Goal: Answer question/provide support: Share knowledge or assist other users

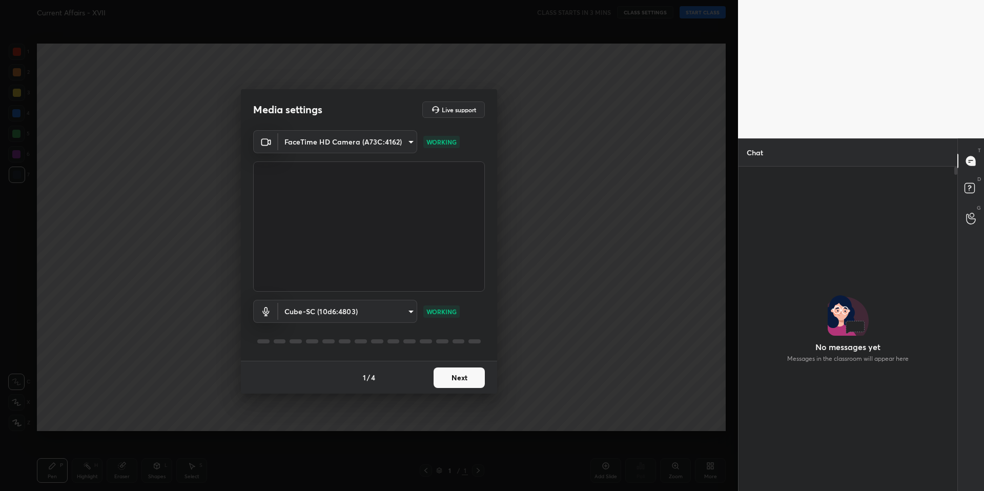
scroll to position [297, 216]
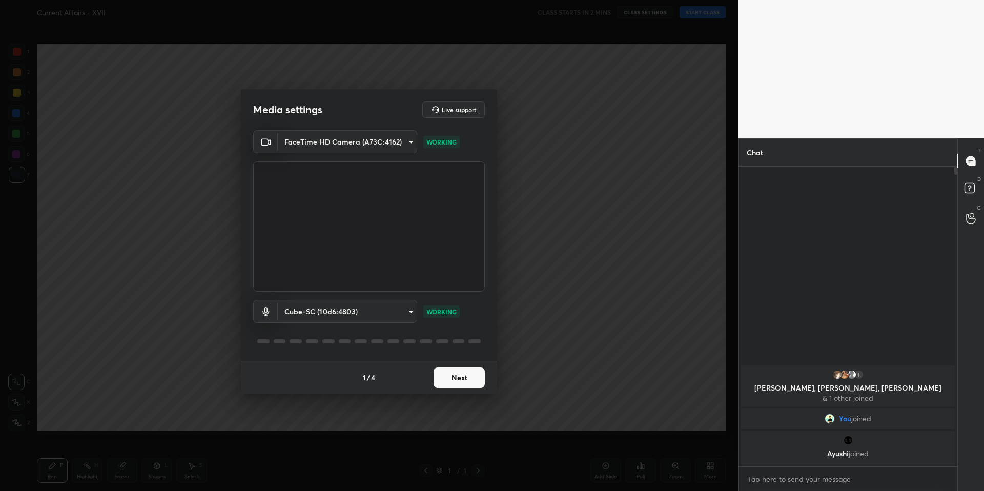
click at [453, 376] on button "Next" at bounding box center [459, 378] width 51 height 21
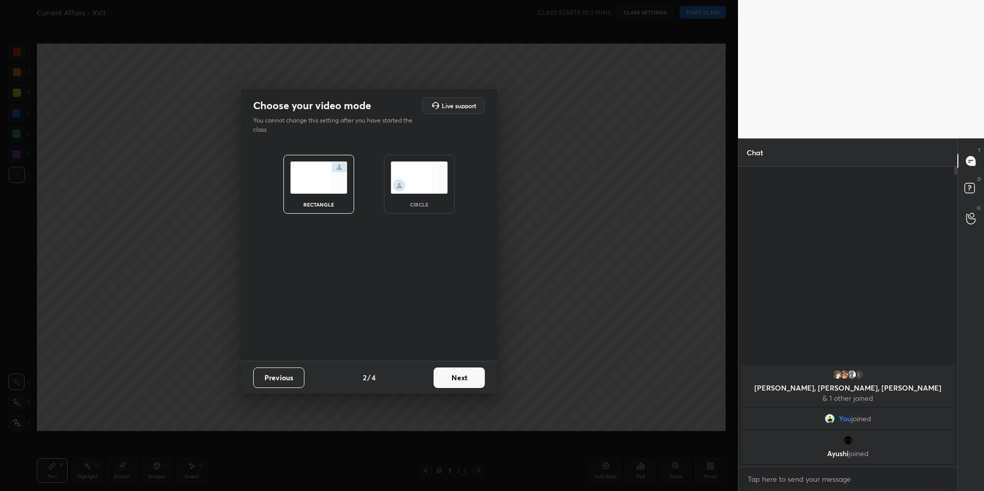
click at [453, 376] on button "Next" at bounding box center [459, 378] width 51 height 21
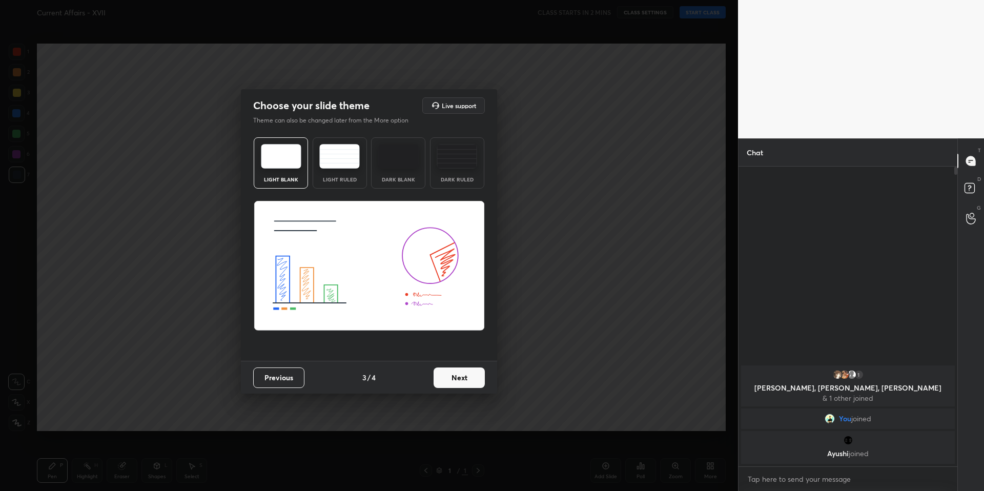
click at [454, 376] on button "Next" at bounding box center [459, 378] width 51 height 21
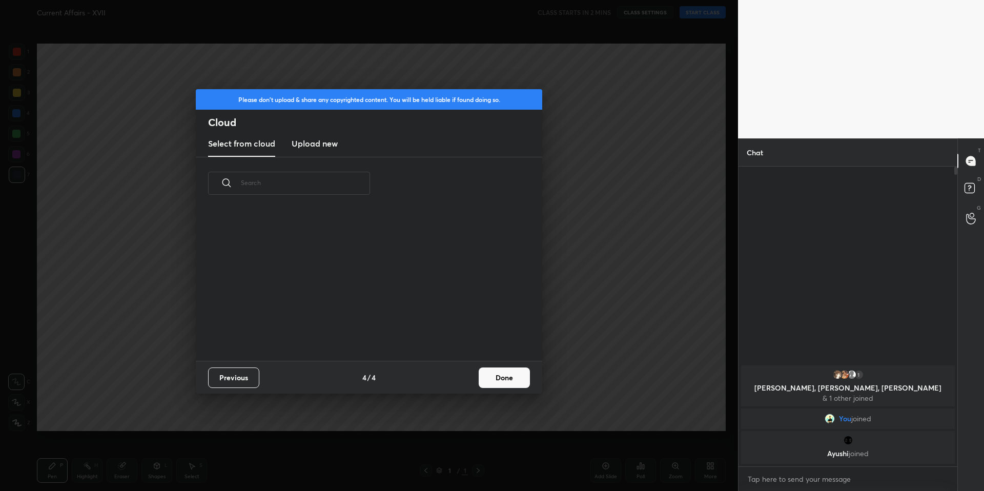
click at [507, 378] on button "Done" at bounding box center [504, 378] width 51 height 21
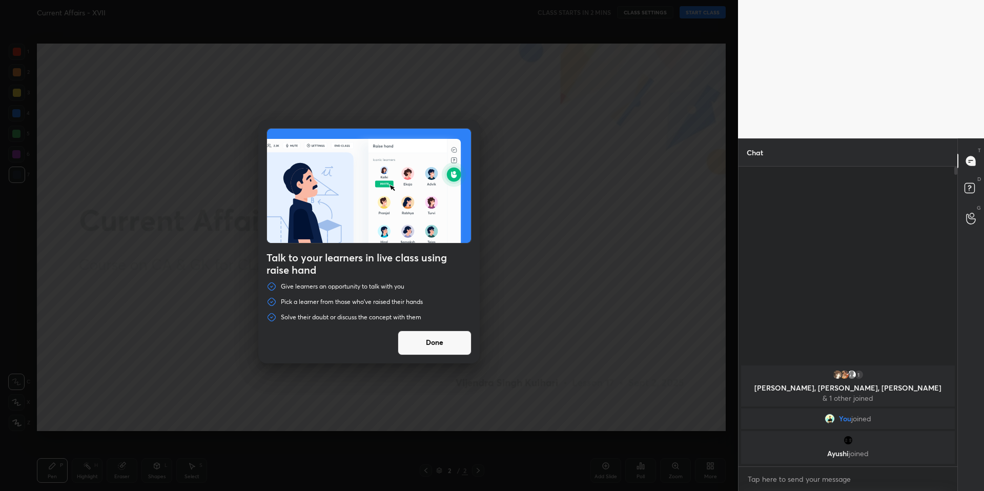
drag, startPoint x: 457, startPoint y: 343, endPoint x: 484, endPoint y: 330, distance: 29.4
click at [458, 342] on button "Done" at bounding box center [435, 343] width 74 height 25
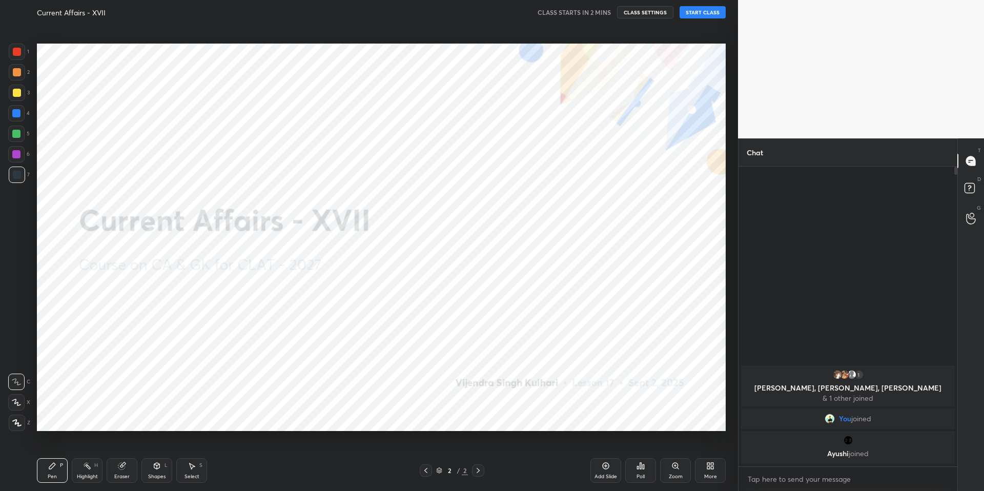
click at [706, 11] on button "START CLASS" at bounding box center [703, 12] width 46 height 12
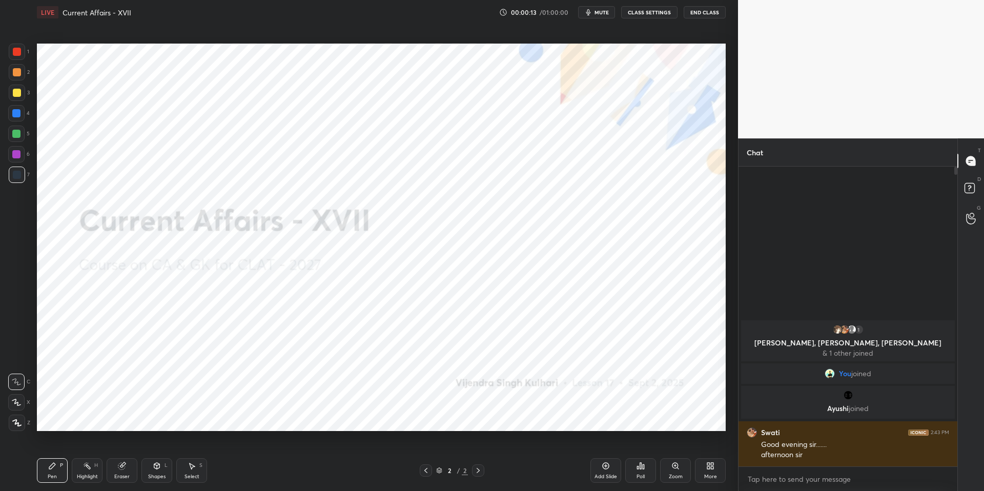
click at [603, 16] on button "mute" at bounding box center [596, 12] width 37 height 12
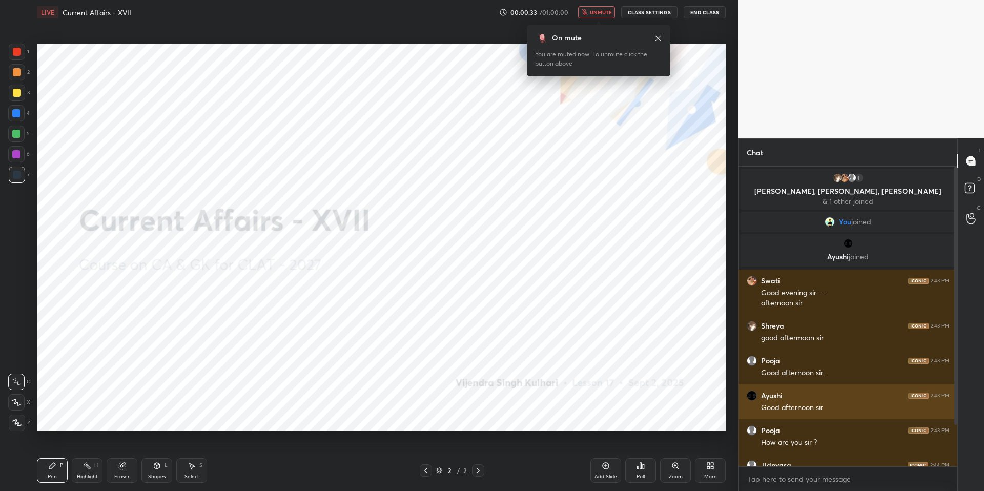
scroll to position [57, 0]
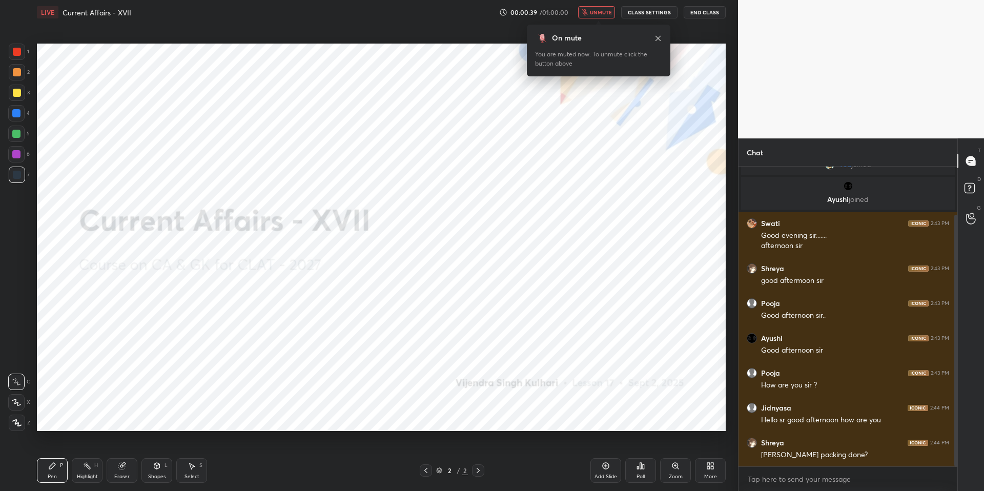
click at [660, 35] on icon at bounding box center [658, 38] width 8 height 8
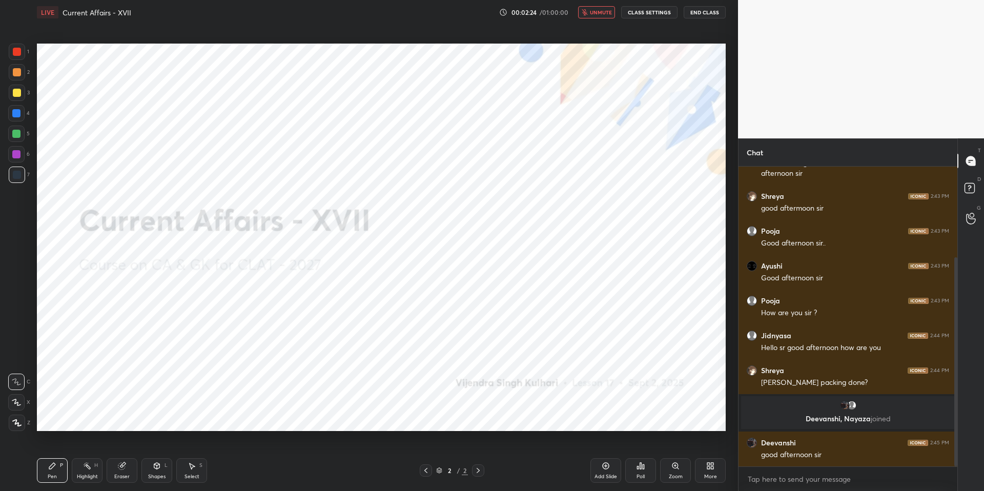
scroll to position [165, 0]
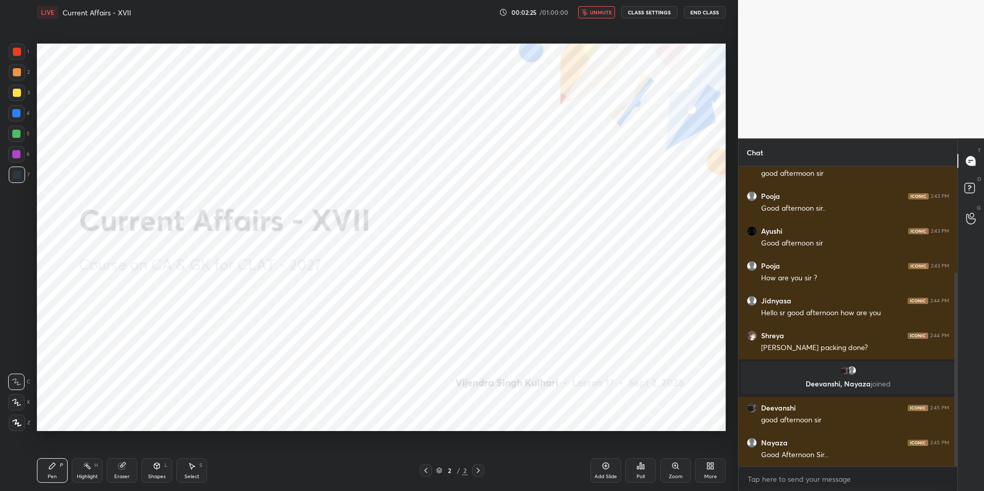
click at [591, 17] on button "unmute" at bounding box center [596, 12] width 37 height 12
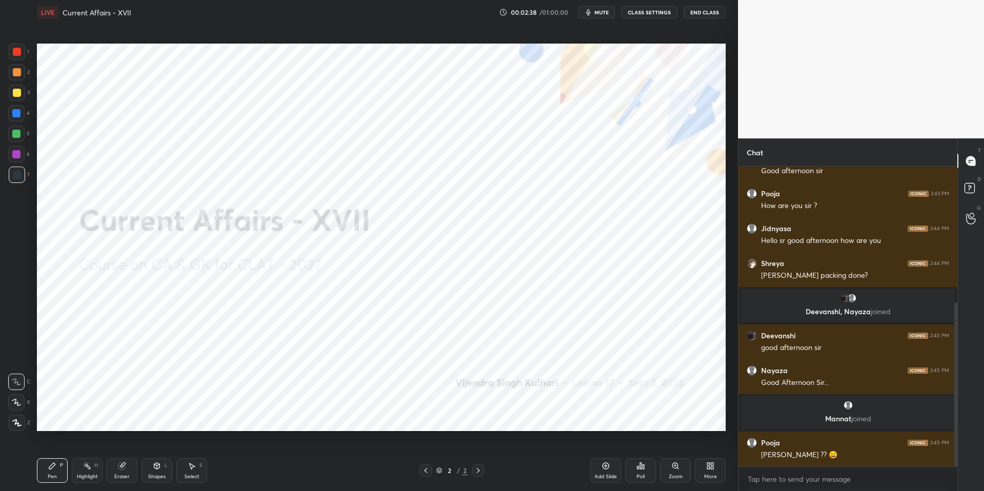
scroll to position [248, 0]
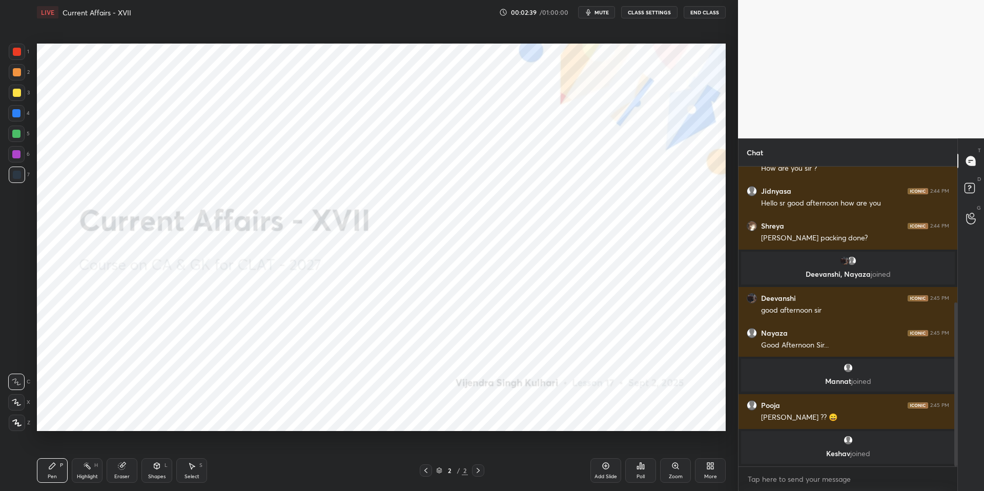
click at [595, 13] on button "mute" at bounding box center [596, 12] width 37 height 12
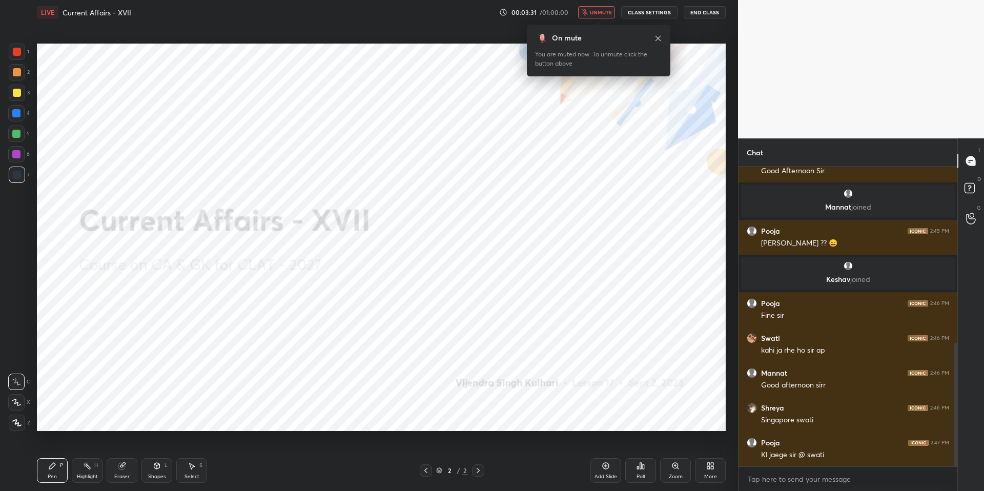
scroll to position [429, 0]
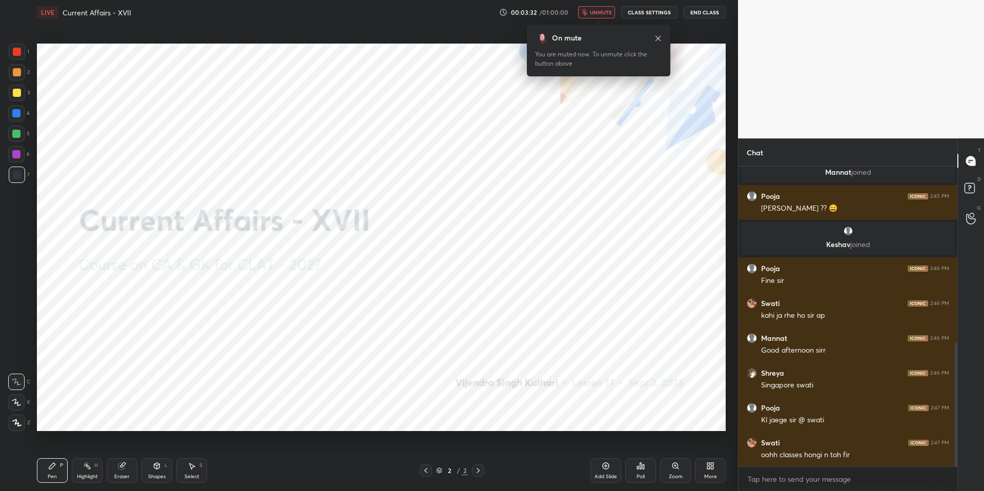
click at [594, 10] on span "unmute" at bounding box center [601, 12] width 22 height 7
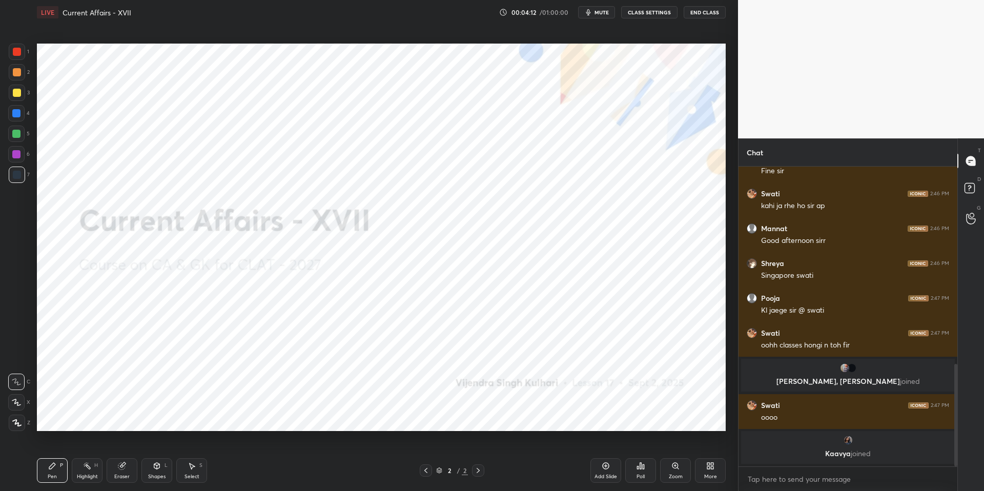
scroll to position [573, 0]
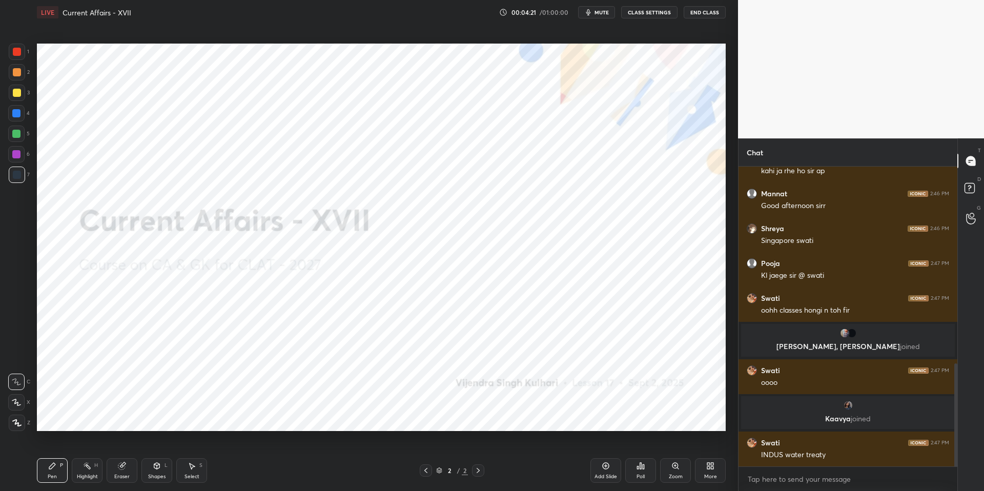
click at [706, 474] on div "More" at bounding box center [710, 476] width 13 height 5
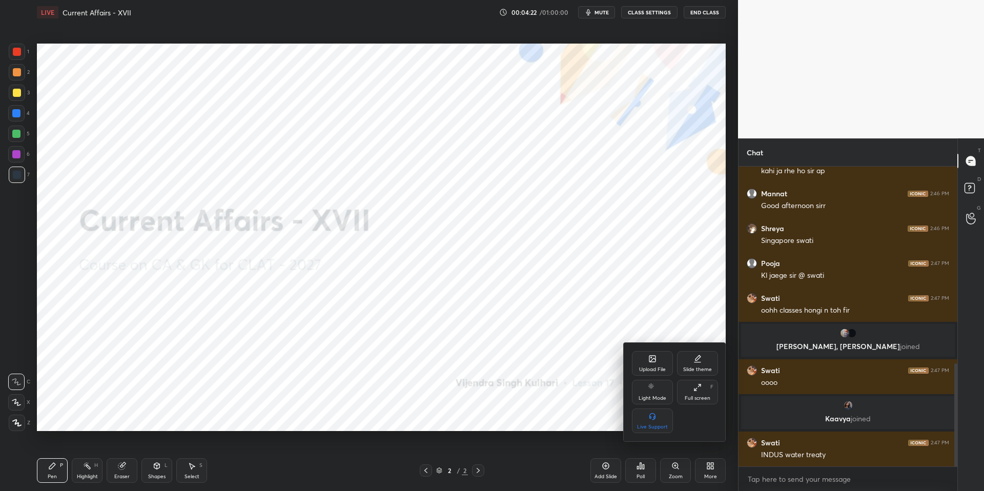
click at [662, 365] on div "Upload File" at bounding box center [652, 363] width 41 height 25
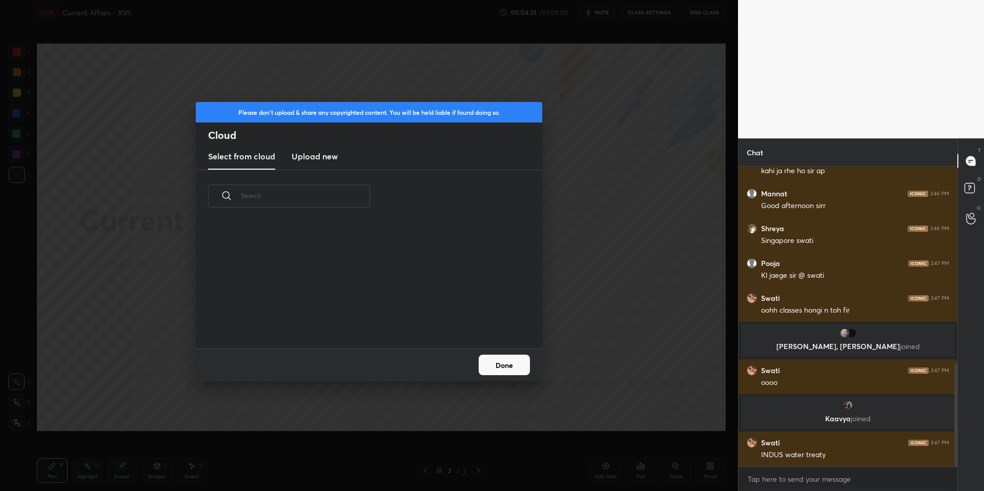
scroll to position [126, 329]
click at [297, 159] on h3 "Upload new" at bounding box center [315, 156] width 46 height 12
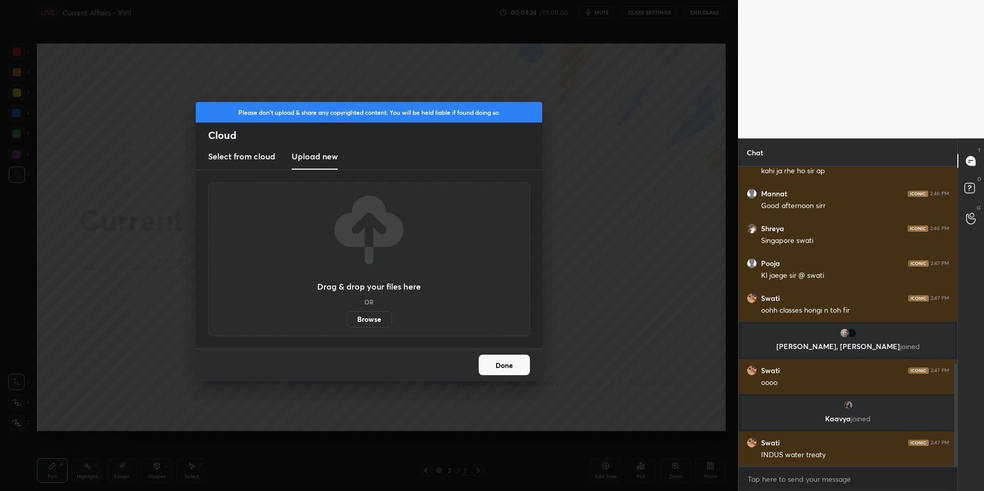
click at [368, 319] on label "Browse" at bounding box center [370, 319] width 46 height 16
click at [347, 319] on input "Browse" at bounding box center [347, 319] width 0 height 16
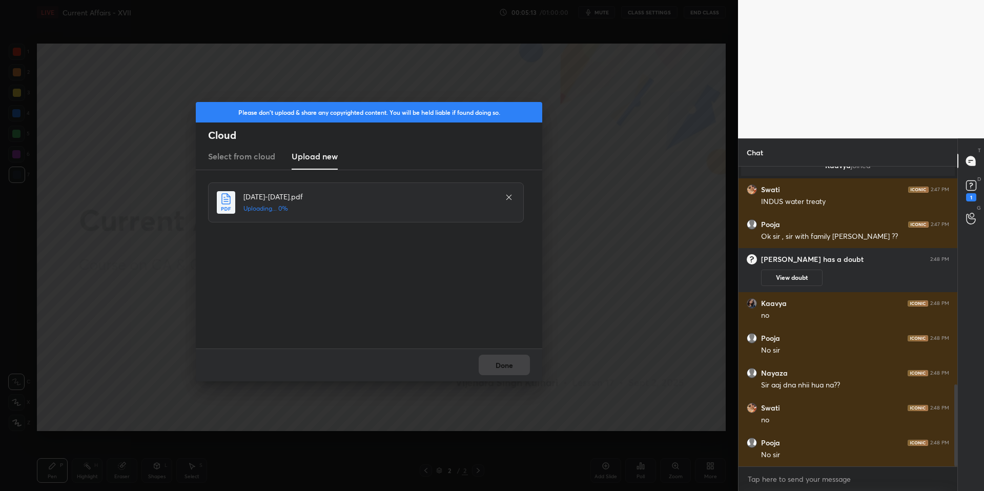
scroll to position [903, 0]
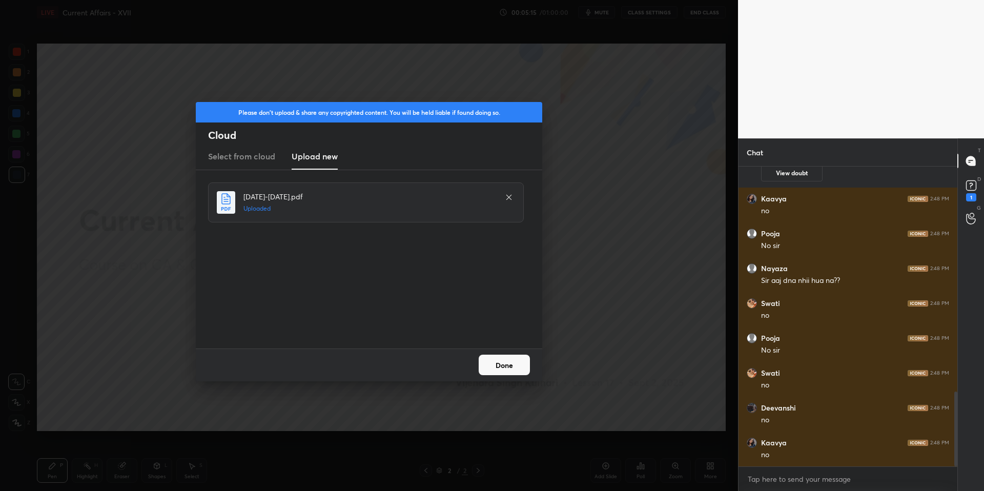
click at [511, 371] on button "Done" at bounding box center [504, 365] width 51 height 21
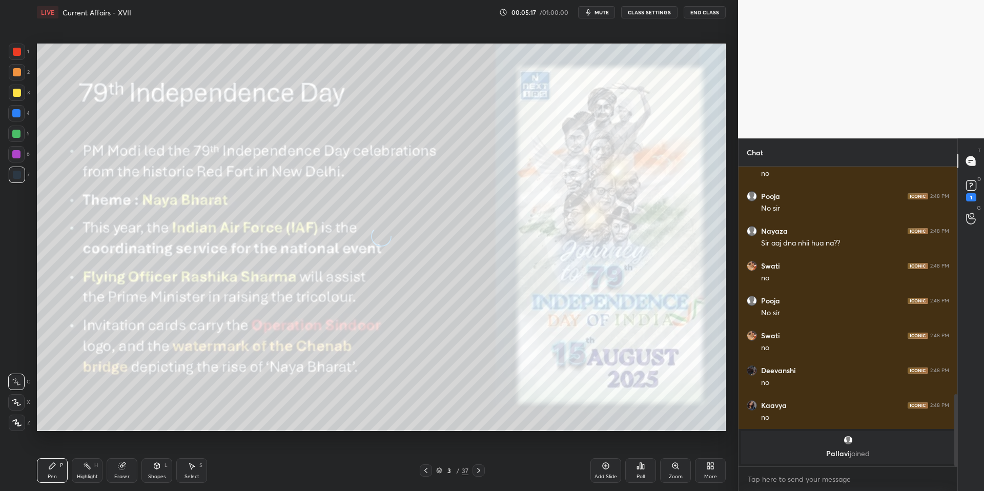
scroll to position [885, 0]
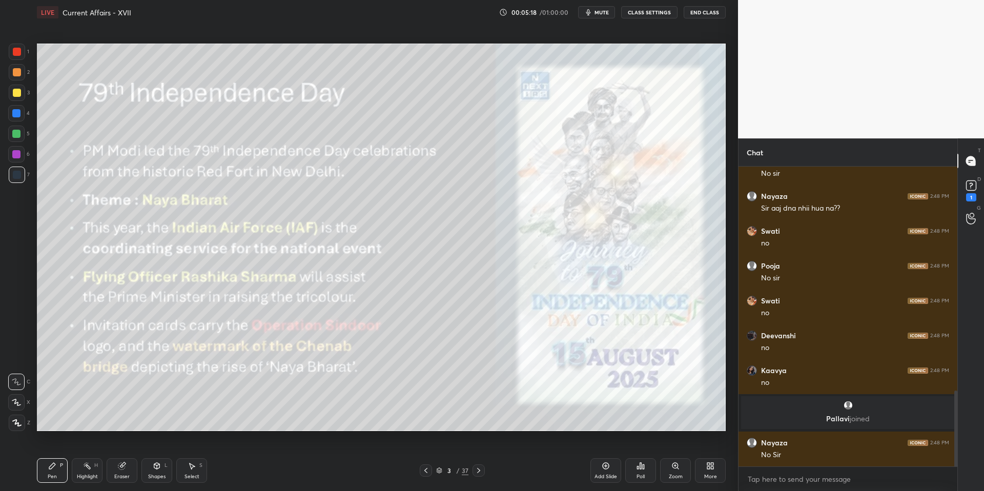
click at [440, 469] on icon at bounding box center [439, 471] width 6 height 6
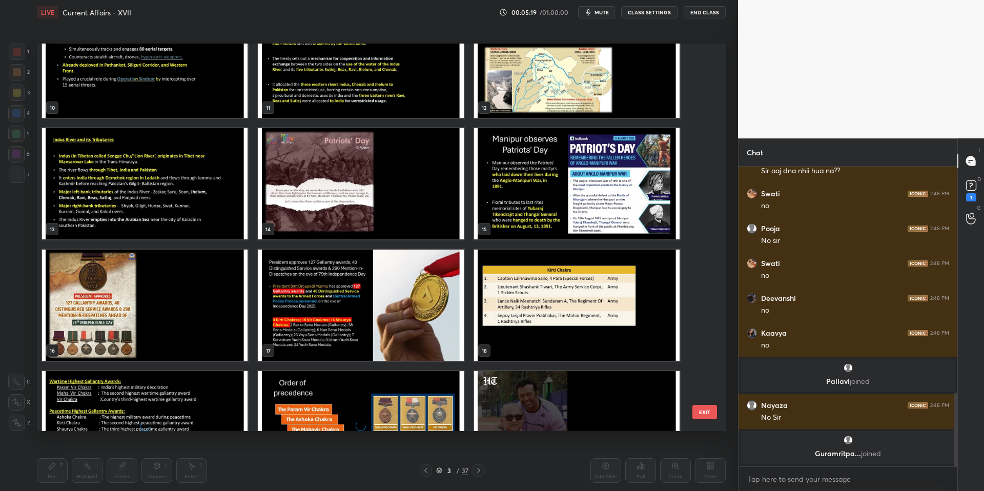
scroll to position [360, 0]
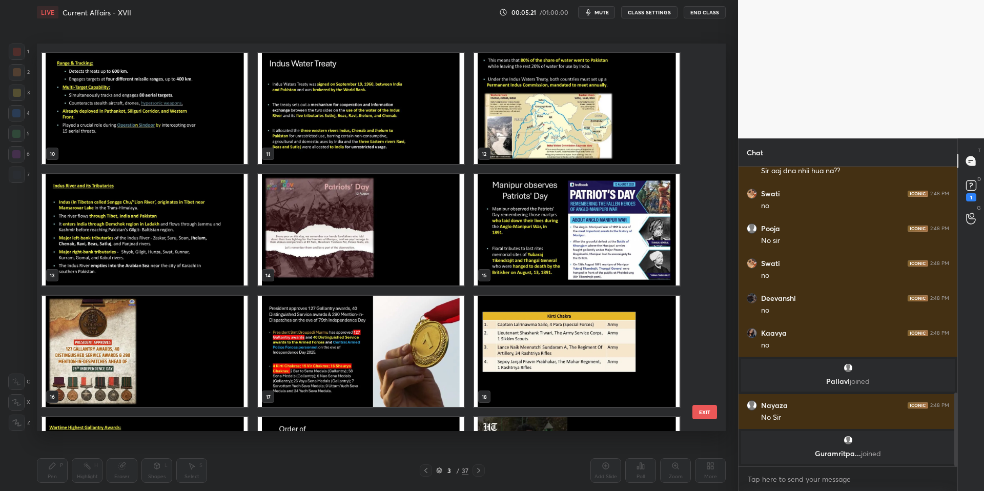
click at [336, 341] on img "grid" at bounding box center [361, 351] width 206 height 111
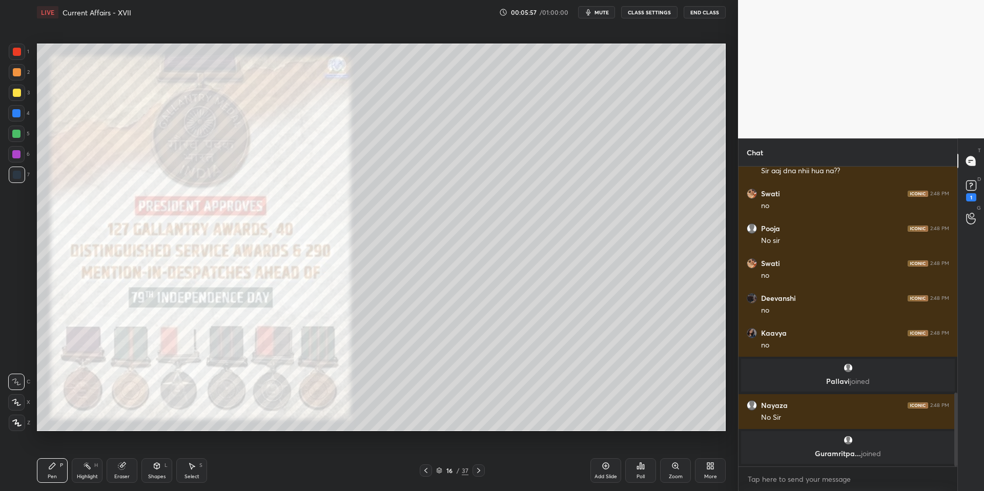
drag, startPoint x: 19, startPoint y: 404, endPoint x: 30, endPoint y: 385, distance: 21.8
click at [19, 404] on icon at bounding box center [16, 402] width 9 height 7
click at [9, 95] on div at bounding box center [17, 93] width 16 height 16
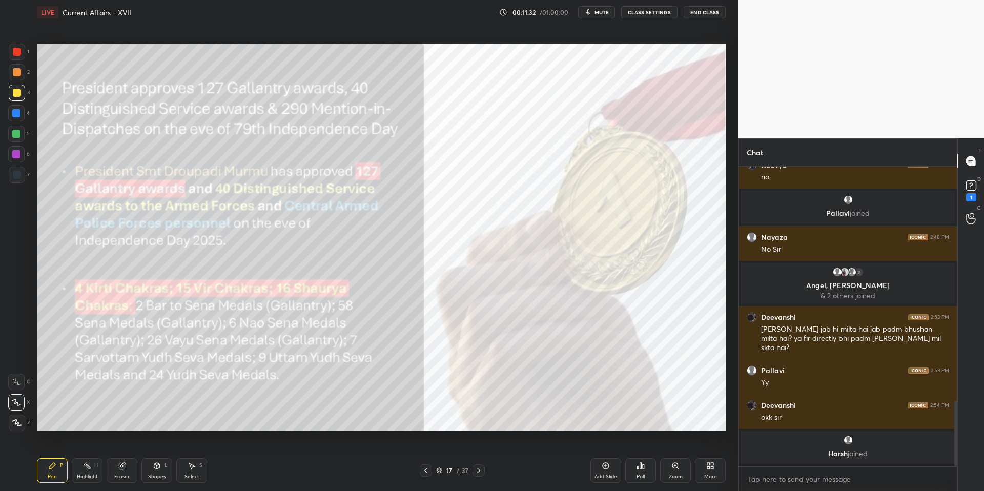
scroll to position [1068, 0]
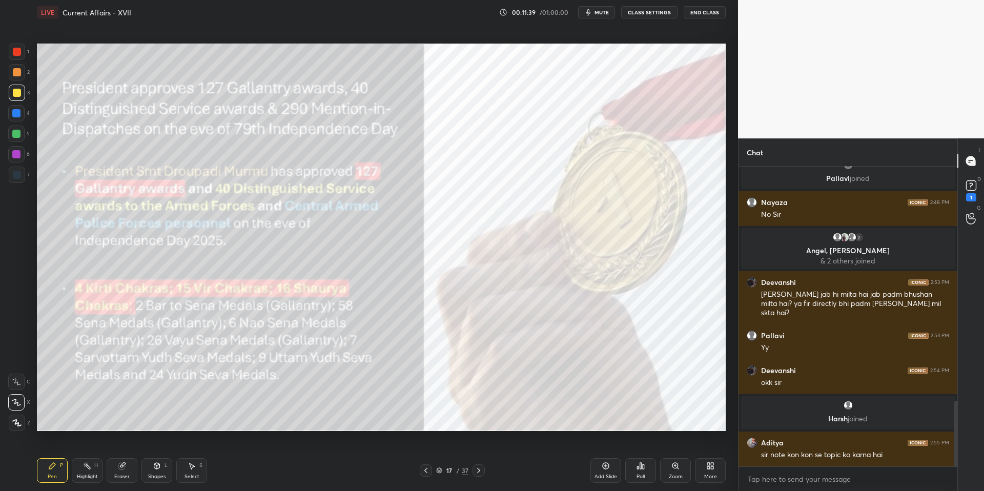
click at [131, 476] on div "Eraser" at bounding box center [122, 470] width 31 height 25
click at [21, 429] on div "Erase all" at bounding box center [16, 423] width 16 height 16
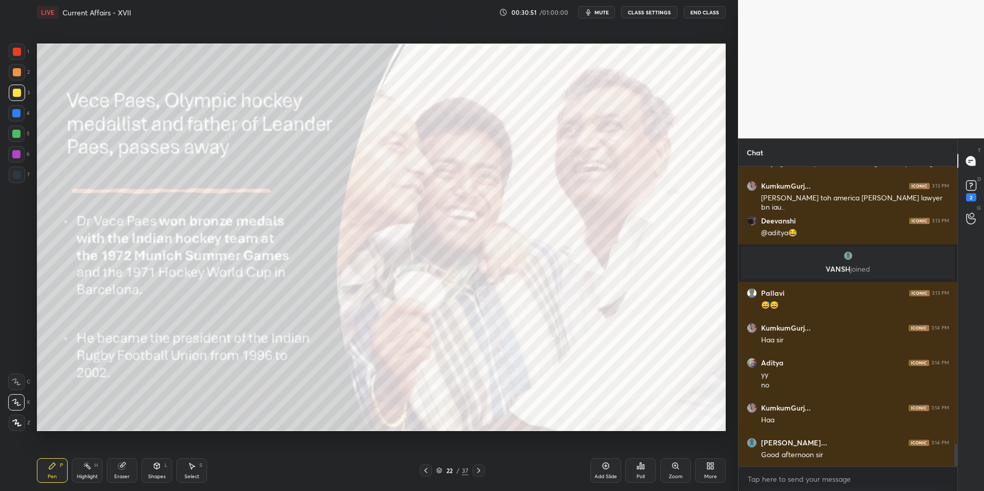
scroll to position [3621, 0]
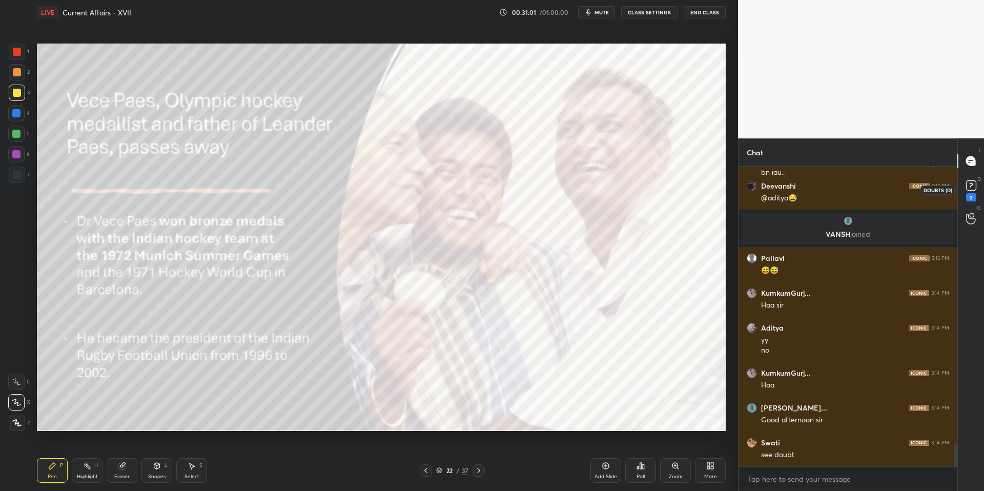
click at [973, 183] on rect at bounding box center [971, 186] width 10 height 10
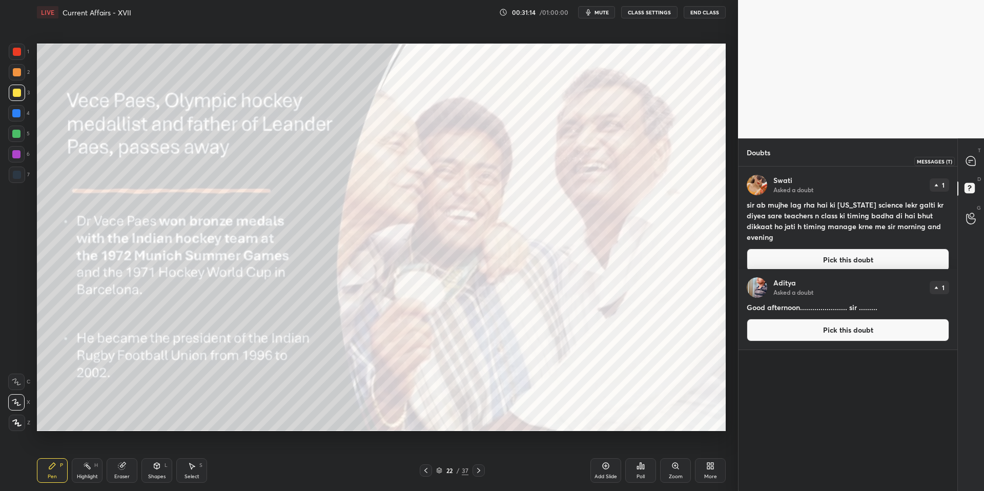
click at [970, 161] on icon at bounding box center [970, 160] width 9 height 9
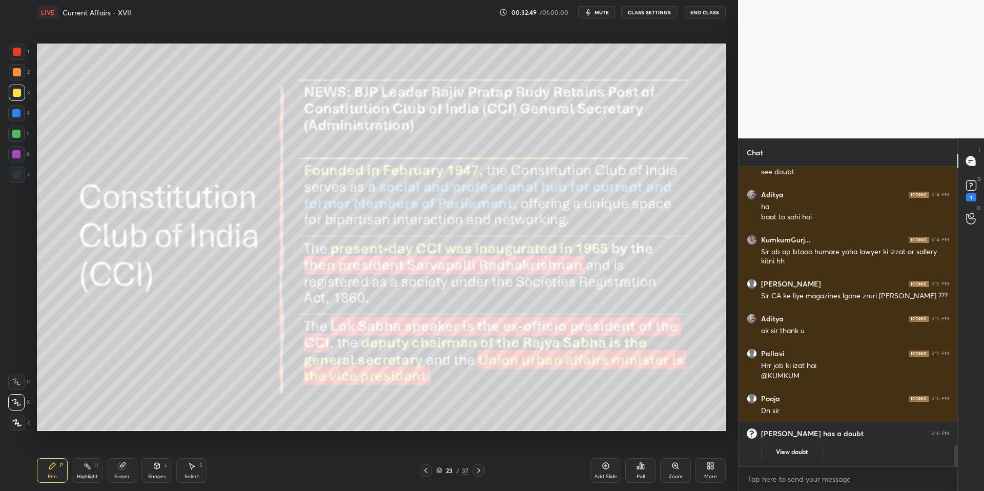
scroll to position [3828, 0]
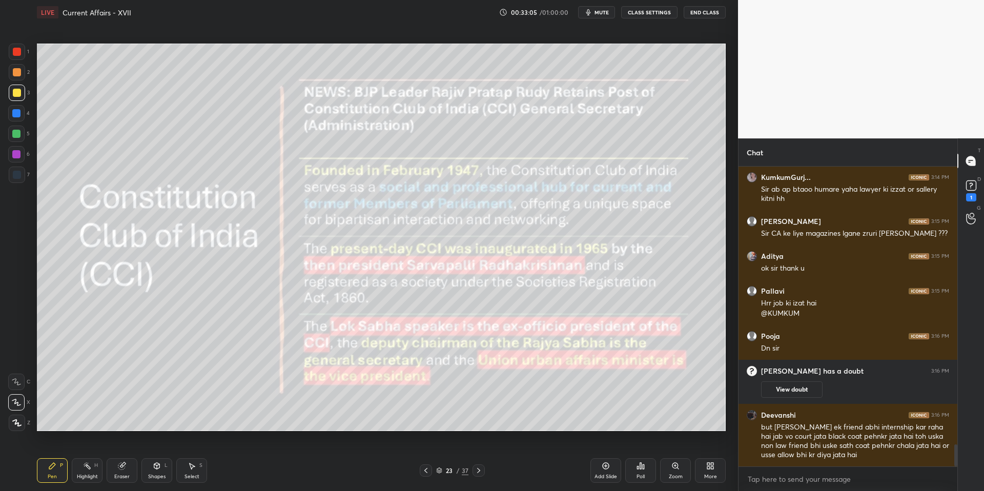
click at [529, 78] on div "Setting up your live class Poll for secs No correct answer Start poll" at bounding box center [381, 238] width 697 height 426
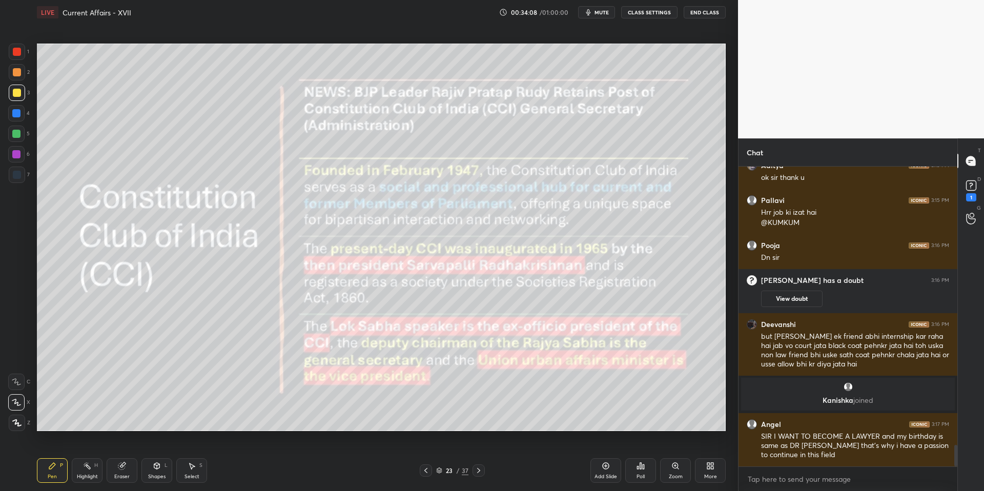
scroll to position [3935, 0]
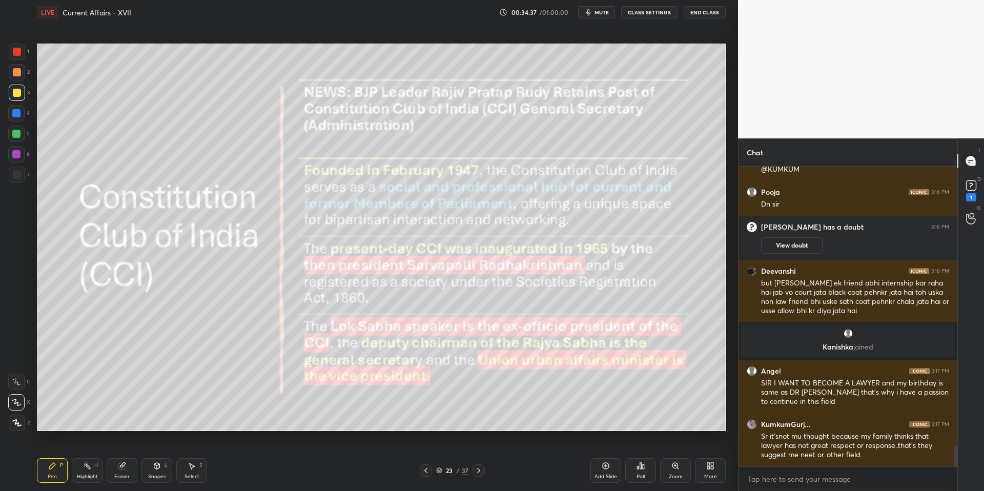
click at [120, 467] on icon at bounding box center [121, 466] width 7 height 7
click at [18, 424] on span "Erase all" at bounding box center [16, 422] width 15 height 7
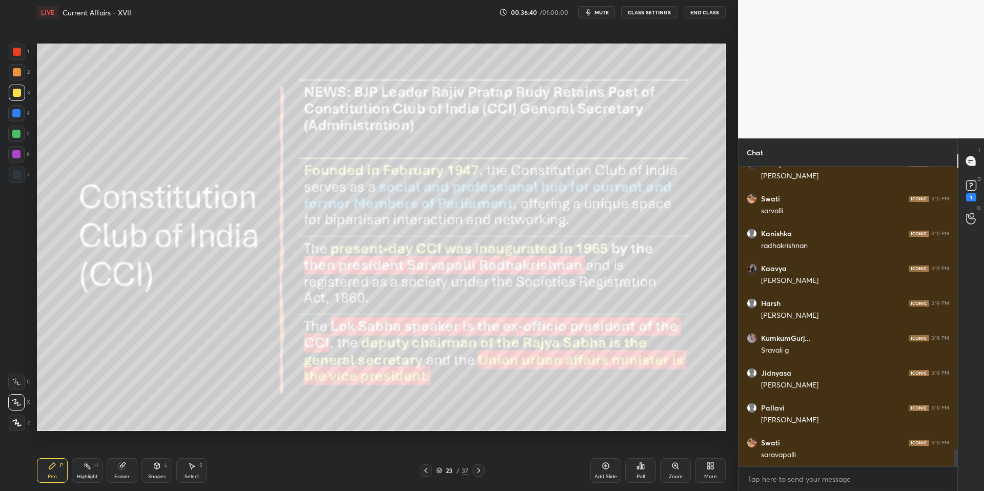
scroll to position [4877, 0]
click at [127, 472] on div "Eraser" at bounding box center [122, 470] width 31 height 25
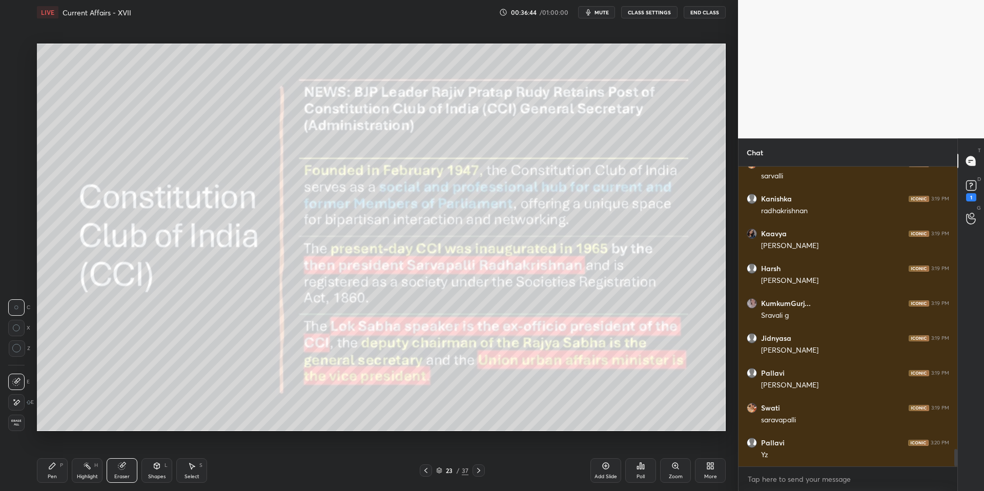
click at [20, 421] on span "Erase all" at bounding box center [16, 422] width 15 height 7
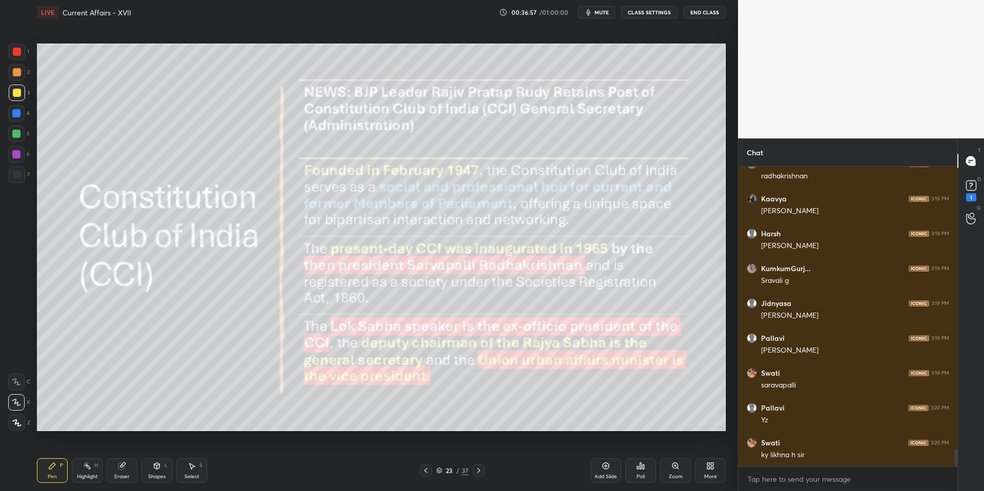
scroll to position [4946, 0]
click at [281, 56] on div "Setting up your live class Poll for secs No correct answer Start poll" at bounding box center [381, 238] width 697 height 426
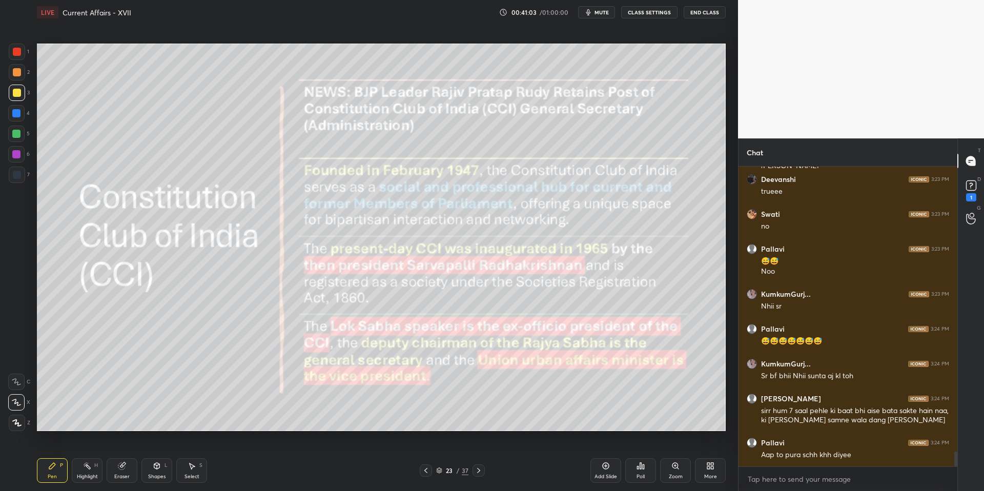
scroll to position [5767, 0]
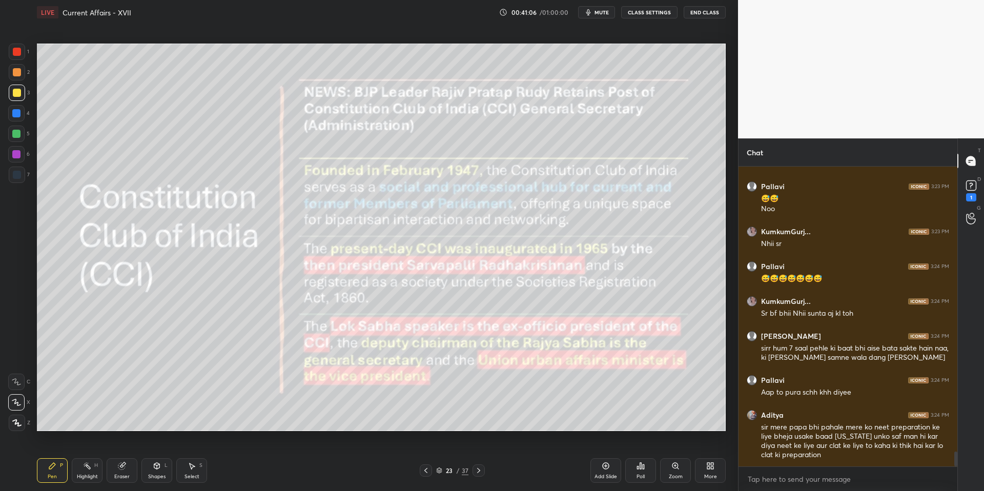
click at [611, 11] on button "mute" at bounding box center [596, 12] width 37 height 12
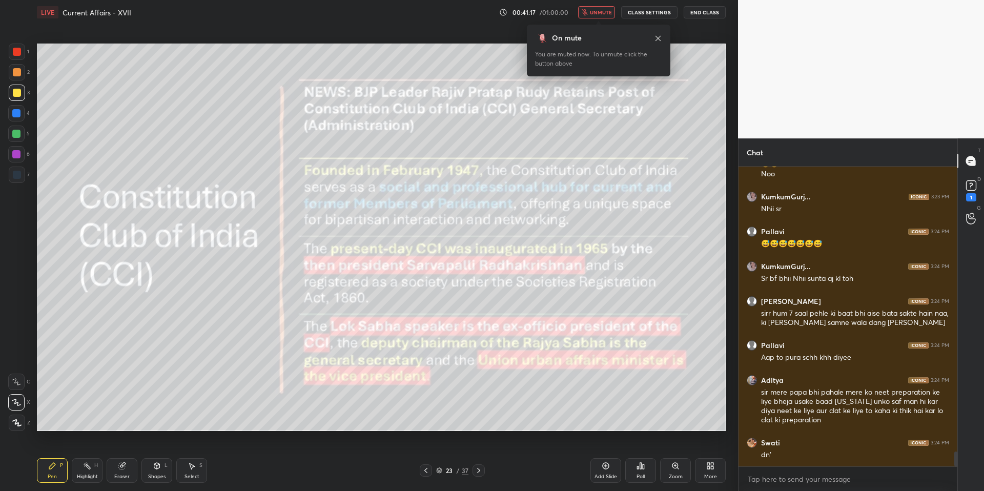
scroll to position [5836, 0]
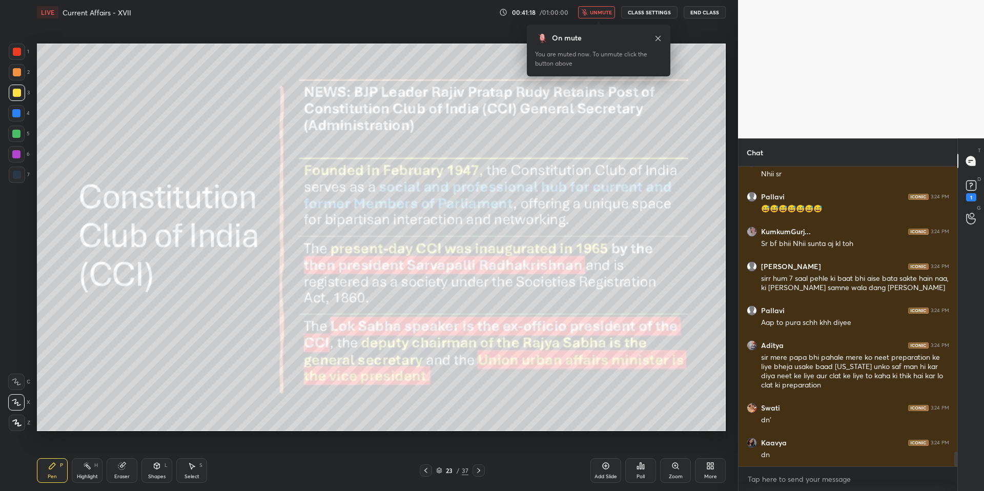
click at [597, 15] on span "unmute" at bounding box center [601, 12] width 22 height 7
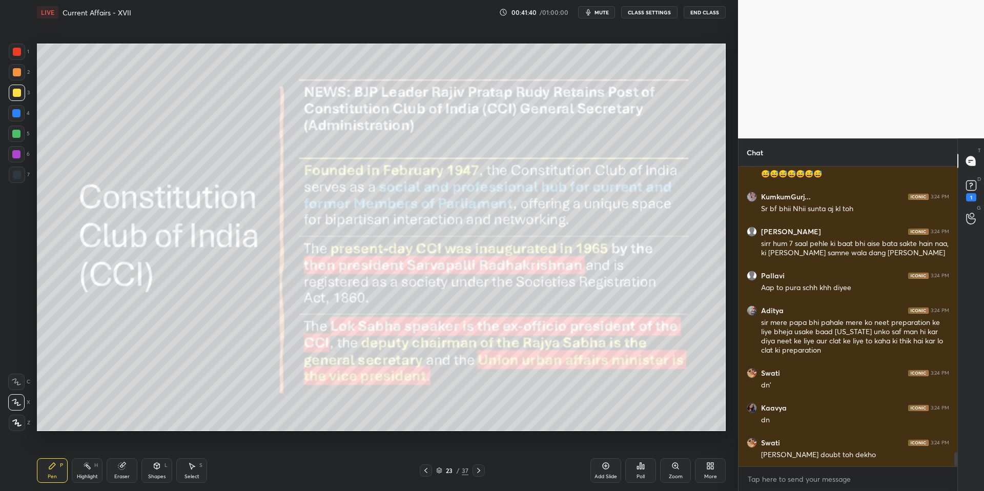
scroll to position [5906, 0]
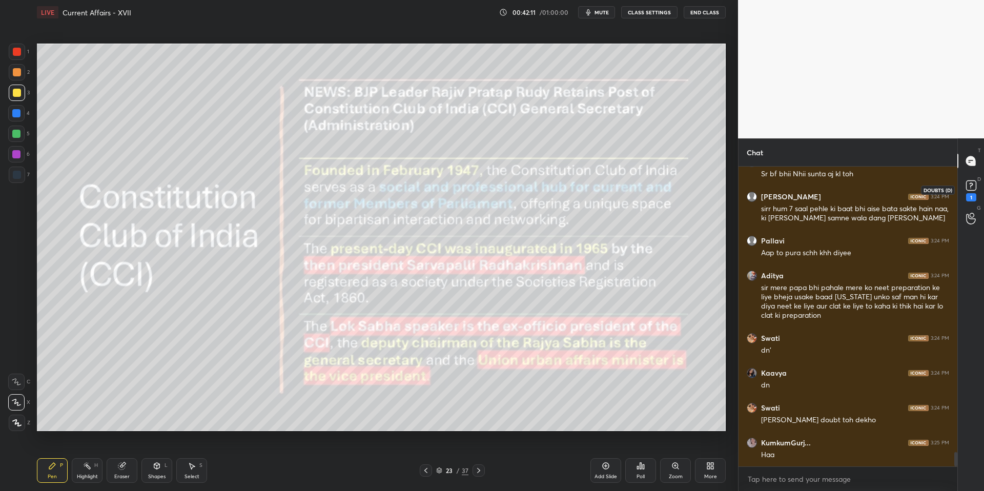
click at [965, 189] on icon at bounding box center [971, 185] width 15 height 15
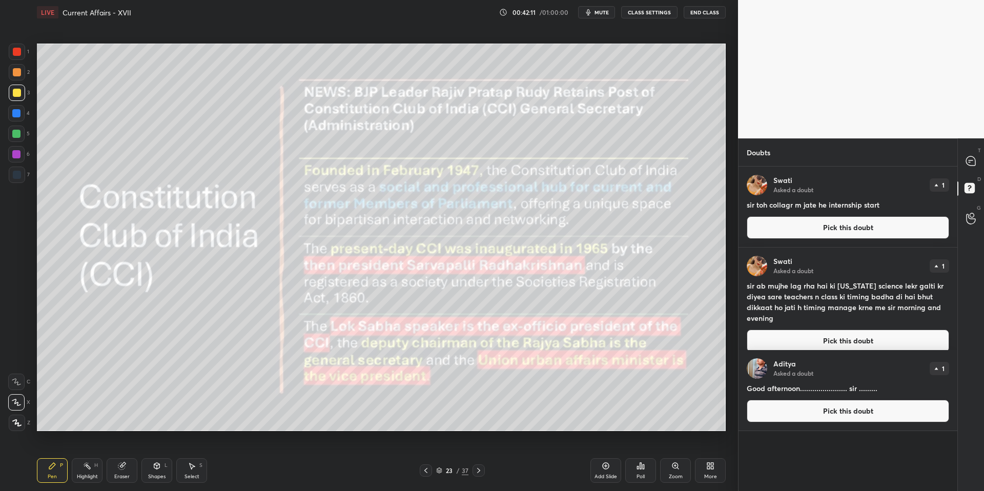
click at [874, 235] on button "Pick this doubt" at bounding box center [848, 227] width 203 height 23
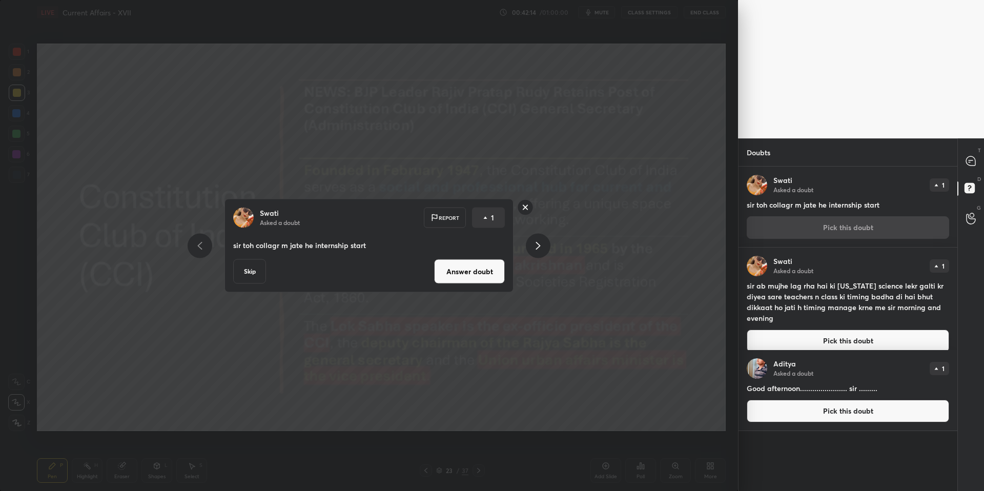
click at [478, 281] on button "Answer doubt" at bounding box center [469, 271] width 71 height 25
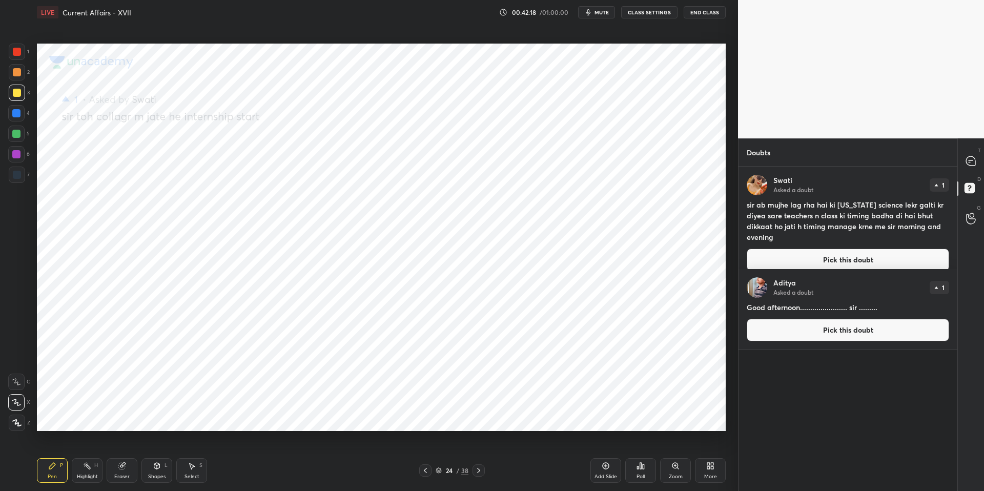
click at [795, 249] on button "Pick this doubt" at bounding box center [848, 260] width 203 height 23
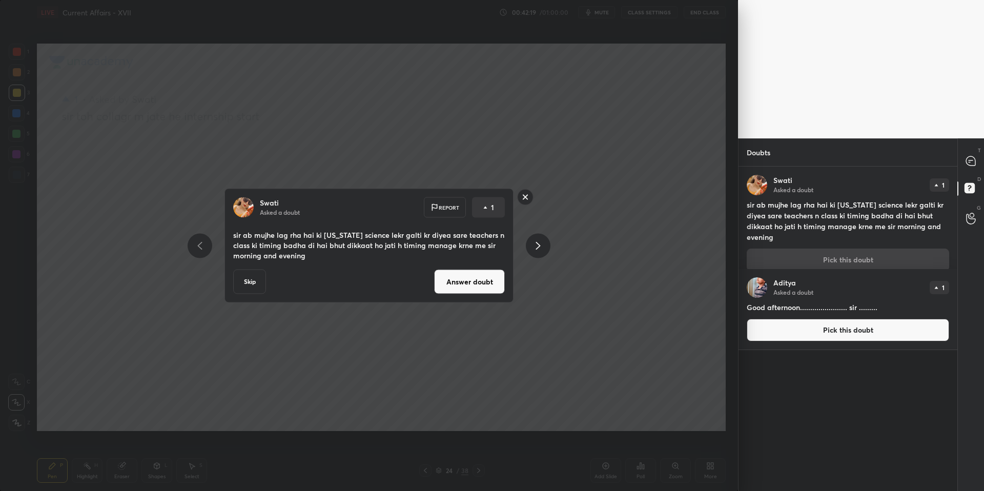
click at [478, 291] on button "Answer doubt" at bounding box center [469, 282] width 71 height 25
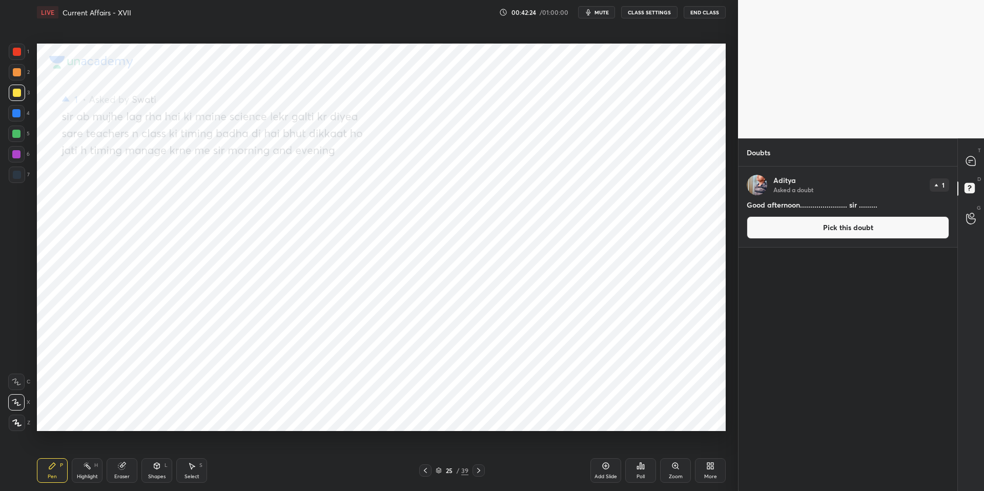
click at [859, 224] on button "Pick this doubt" at bounding box center [848, 227] width 203 height 23
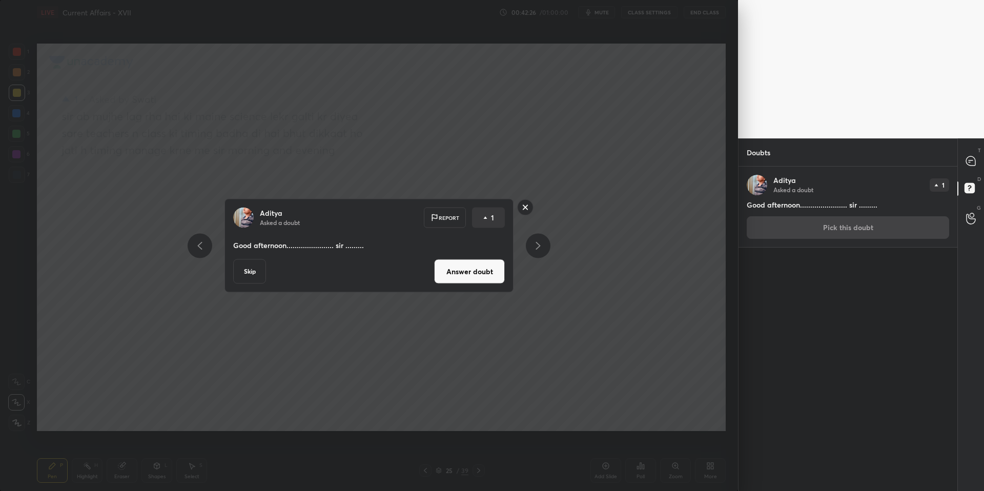
click at [475, 270] on button "Answer doubt" at bounding box center [469, 271] width 71 height 25
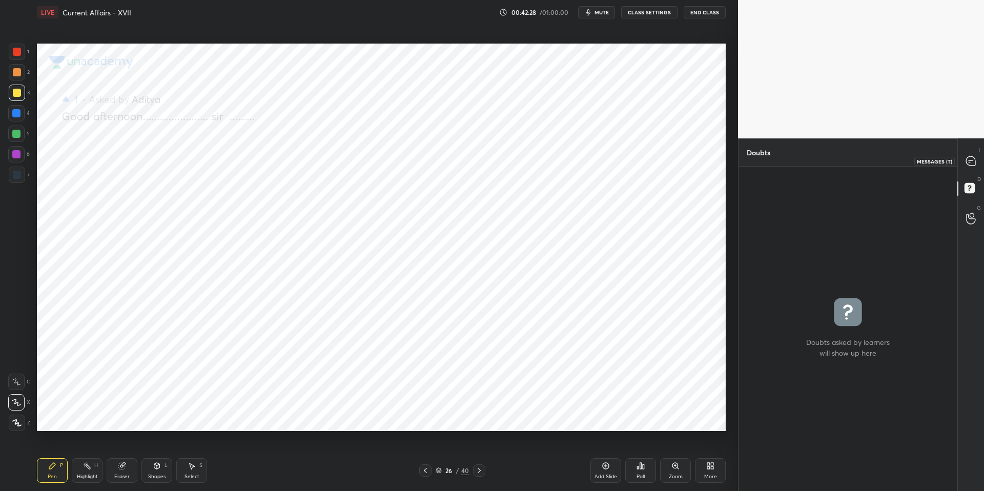
drag, startPoint x: 973, startPoint y: 158, endPoint x: 963, endPoint y: 179, distance: 23.6
click at [973, 159] on icon at bounding box center [971, 161] width 11 height 11
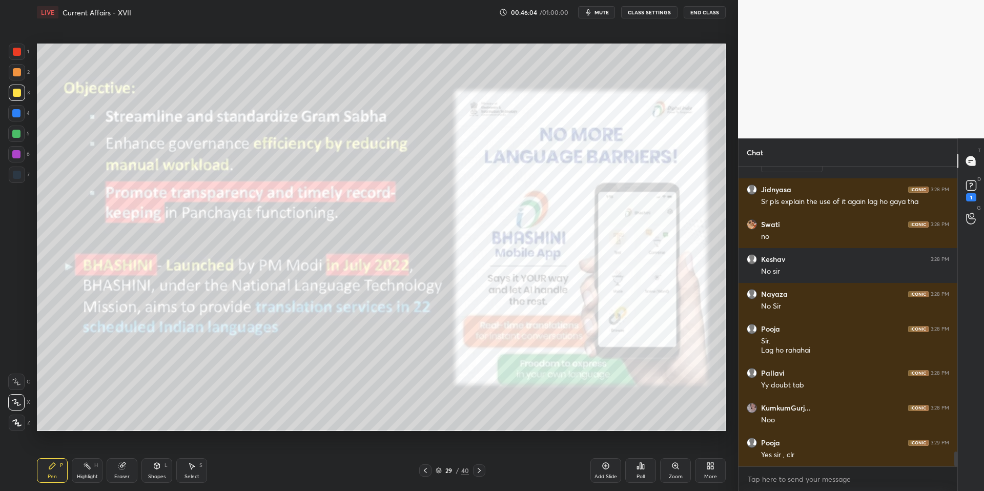
scroll to position [5656, 0]
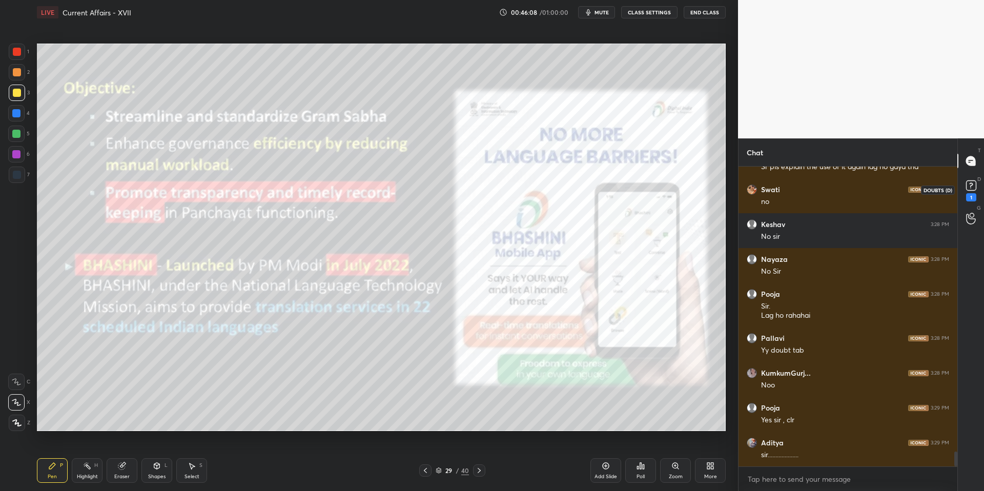
click at [974, 185] on rect at bounding box center [971, 186] width 10 height 10
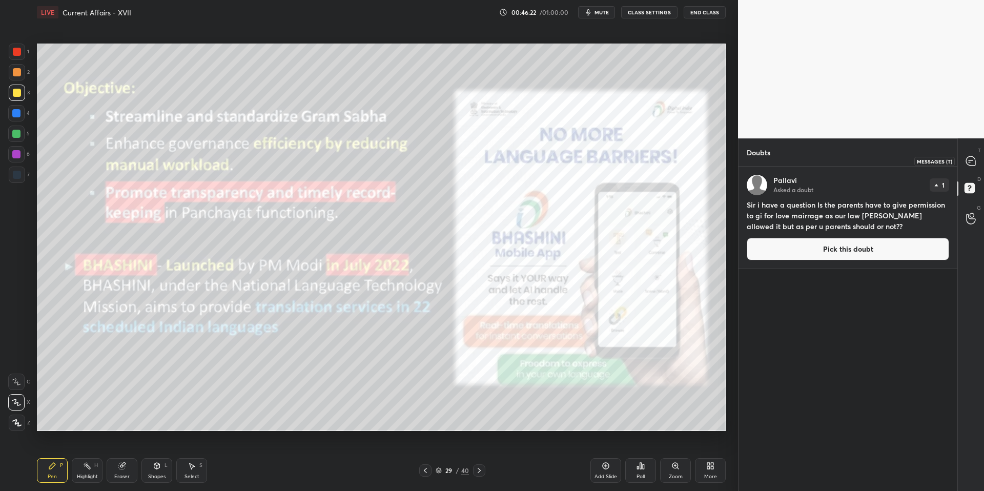
click at [976, 165] on icon at bounding box center [971, 161] width 11 height 11
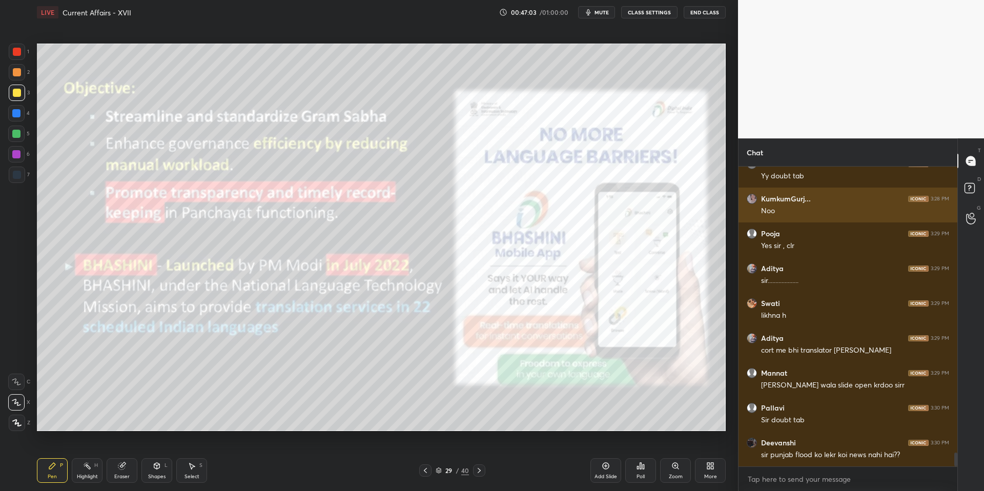
scroll to position [6085, 0]
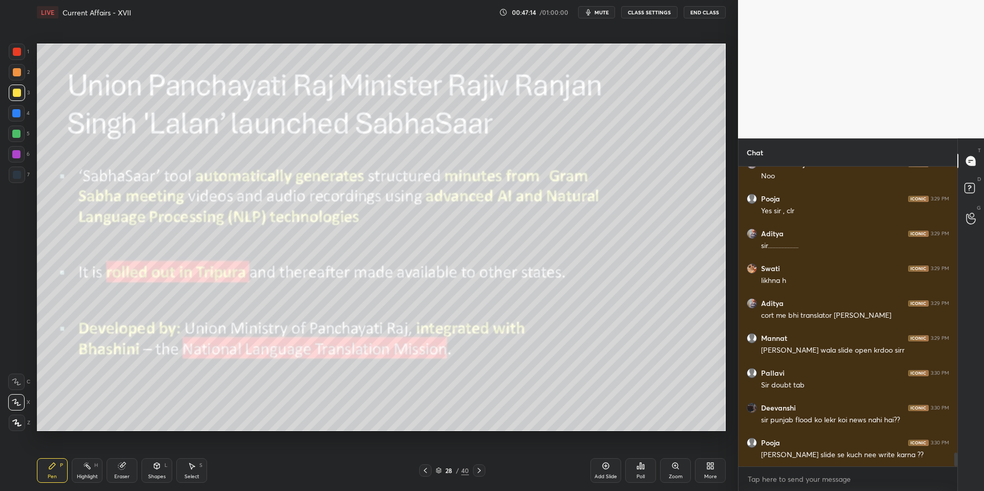
click at [128, 460] on div "Eraser" at bounding box center [122, 470] width 31 height 25
drag, startPoint x: 21, startPoint y: 421, endPoint x: 32, endPoint y: 406, distance: 18.7
click at [21, 421] on span "Erase all" at bounding box center [16, 422] width 15 height 7
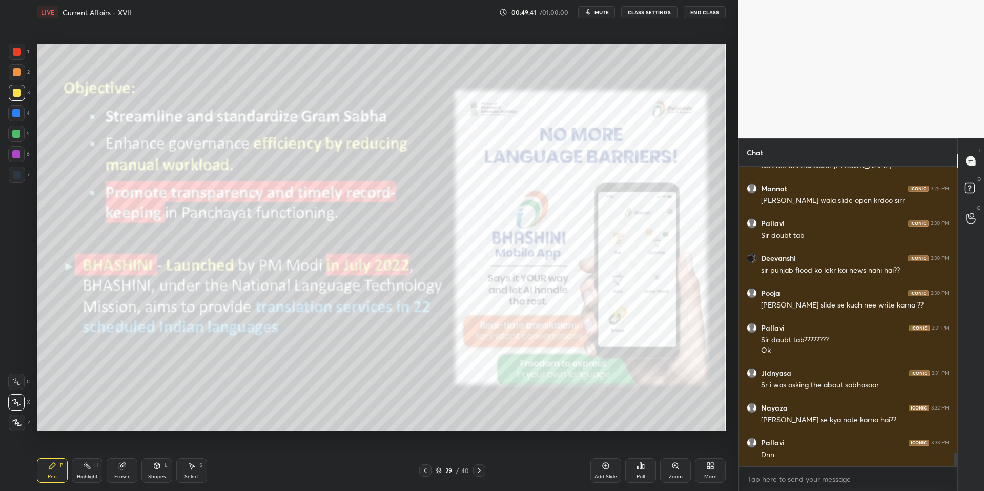
scroll to position [6269, 0]
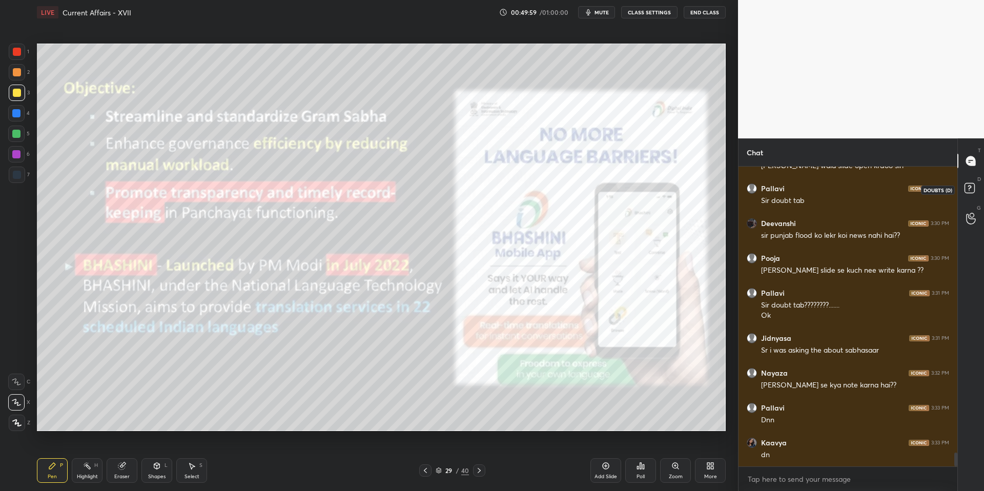
click at [972, 187] on rect at bounding box center [970, 189] width 10 height 10
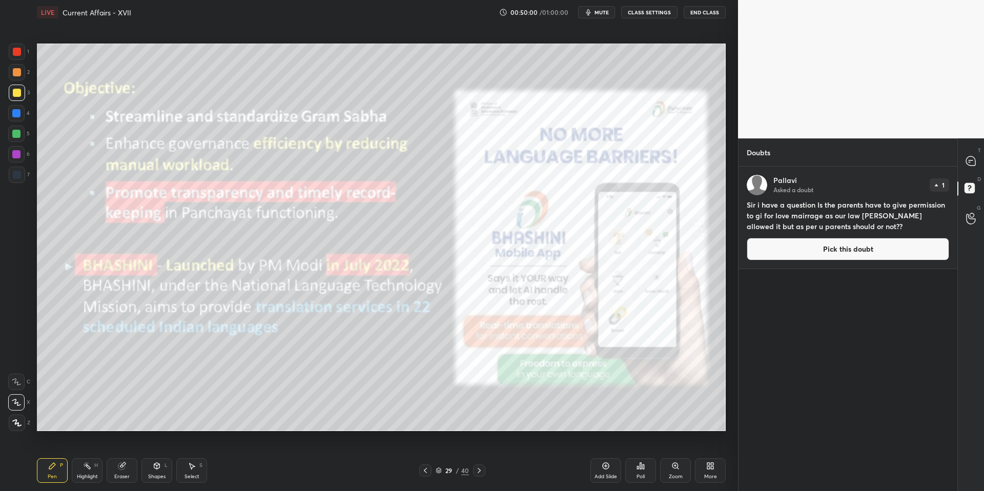
click at [905, 247] on button "Pick this doubt" at bounding box center [848, 249] width 203 height 23
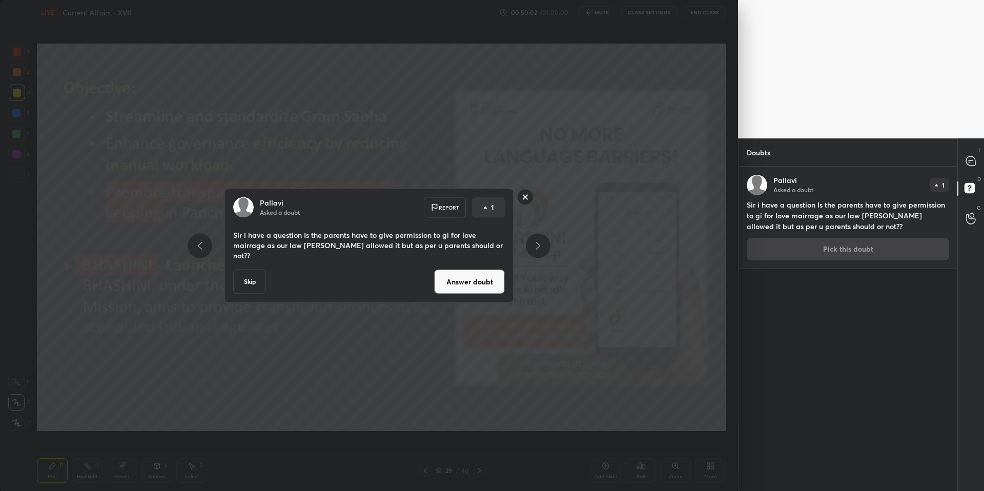
click at [456, 278] on button "Answer doubt" at bounding box center [469, 282] width 71 height 25
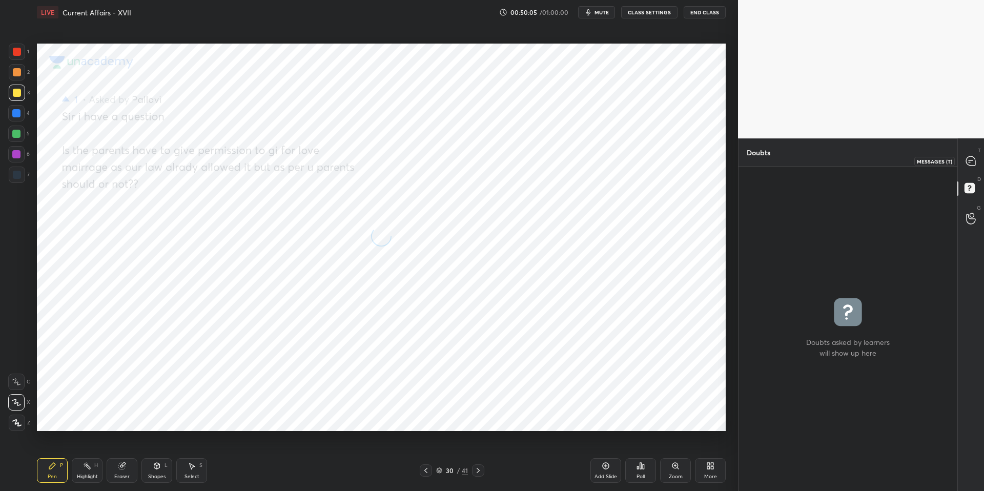
click at [970, 164] on icon at bounding box center [970, 160] width 9 height 9
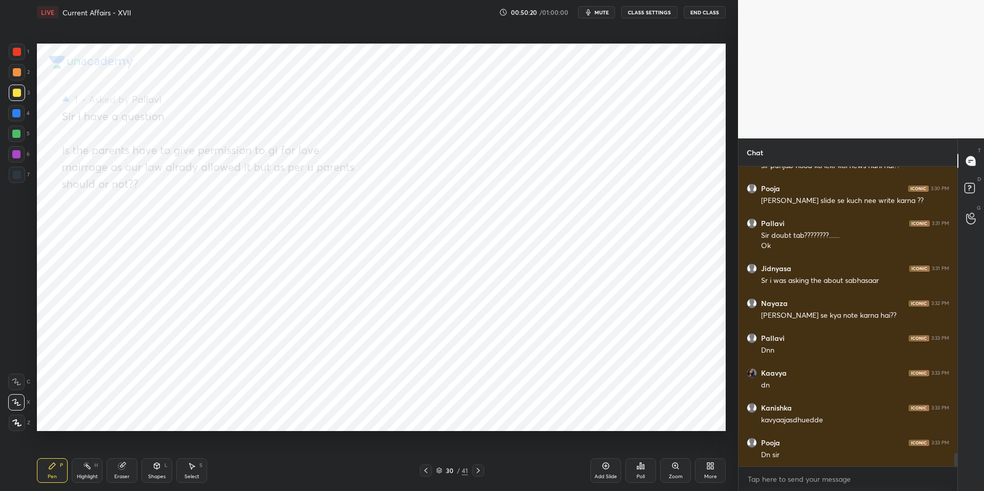
scroll to position [6332, 0]
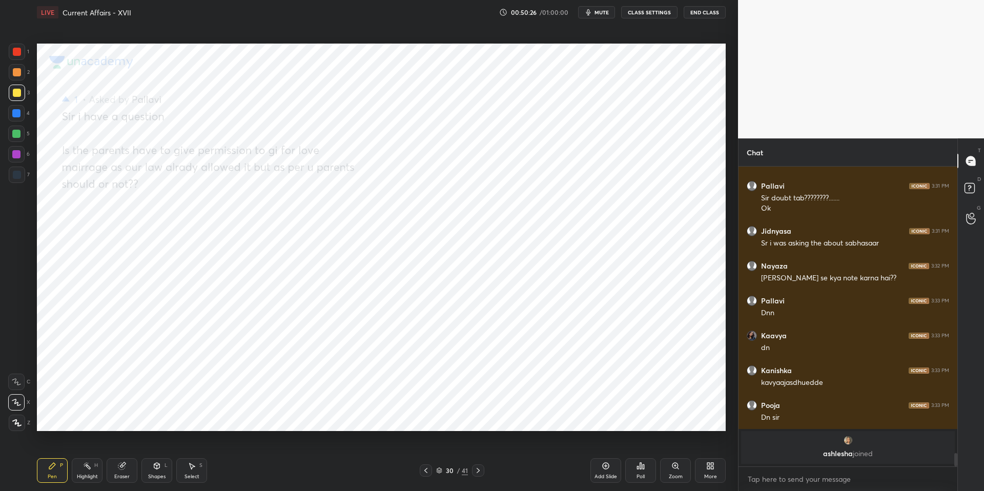
drag, startPoint x: 14, startPoint y: 52, endPoint x: 21, endPoint y: 53, distance: 6.7
click at [14, 52] on div at bounding box center [17, 52] width 8 height 8
click at [19, 53] on div at bounding box center [17, 52] width 8 height 8
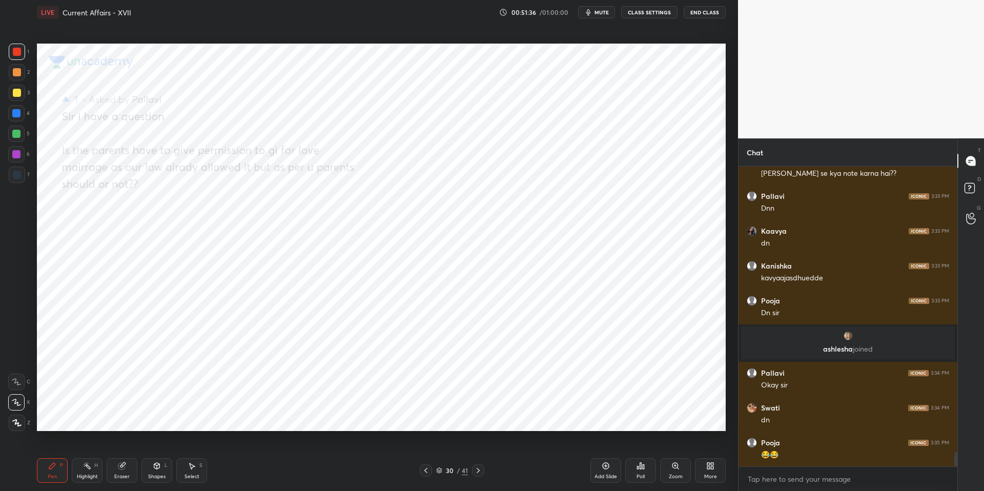
scroll to position [5952, 0]
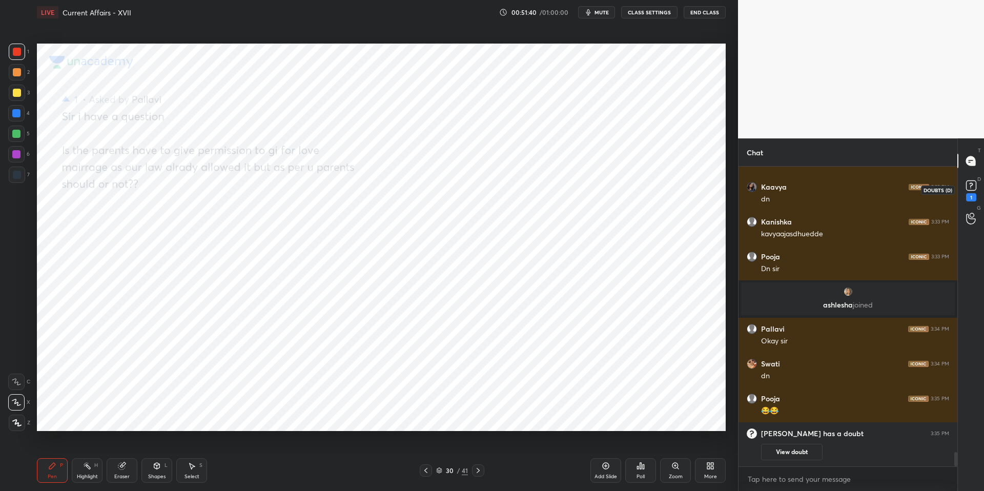
click at [969, 191] on icon at bounding box center [971, 185] width 15 height 15
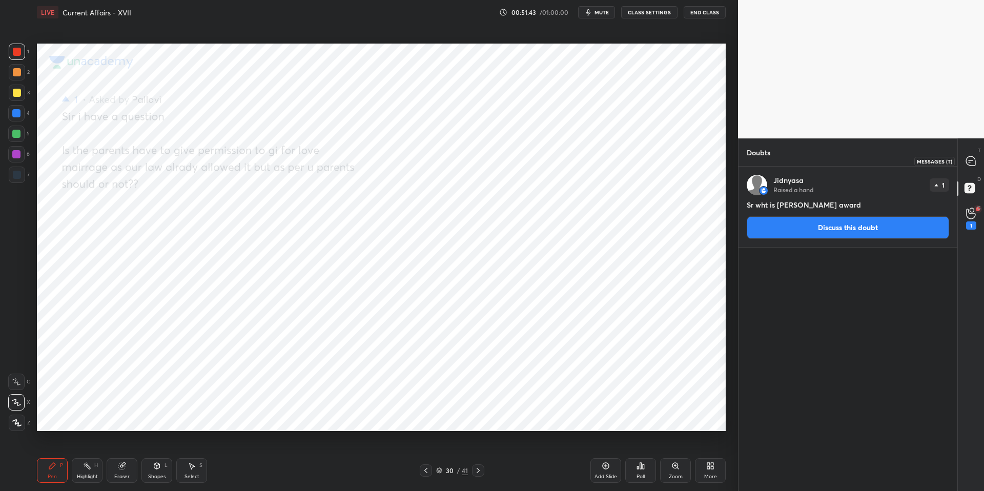
click at [969, 165] on icon at bounding box center [970, 160] width 9 height 9
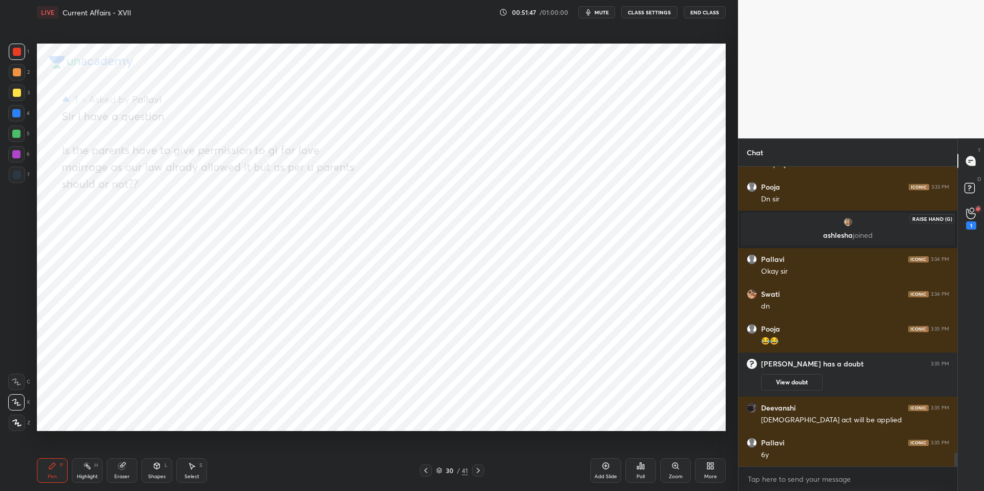
scroll to position [6112, 0]
click at [976, 220] on div "1" at bounding box center [971, 218] width 21 height 18
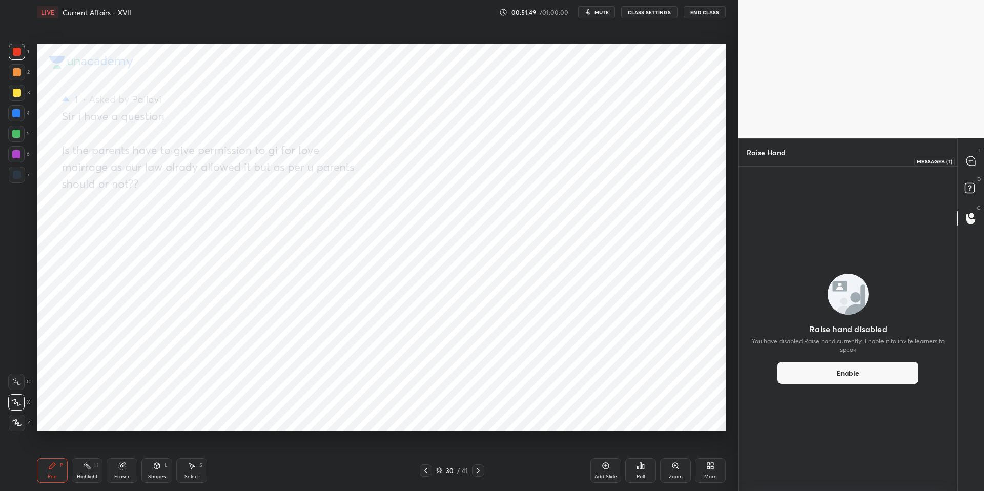
click at [973, 162] on icon at bounding box center [970, 160] width 9 height 9
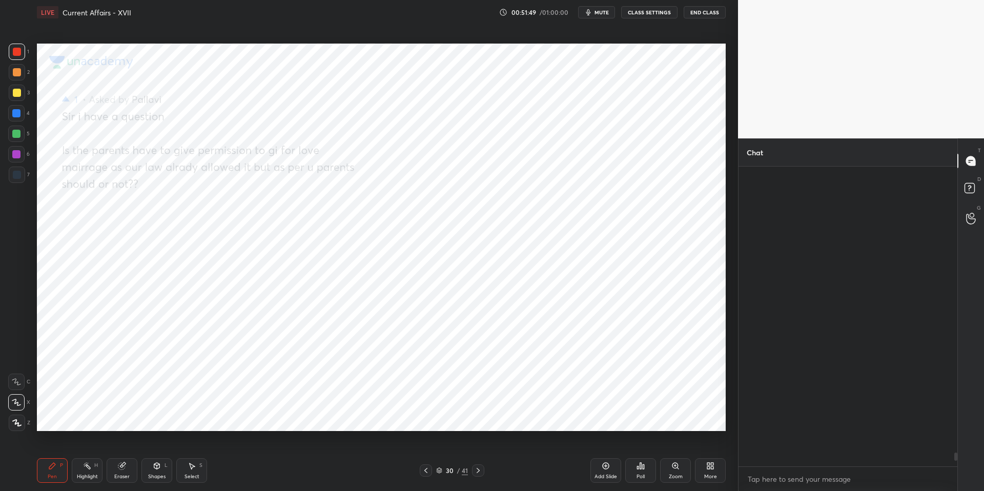
scroll to position [297, 216]
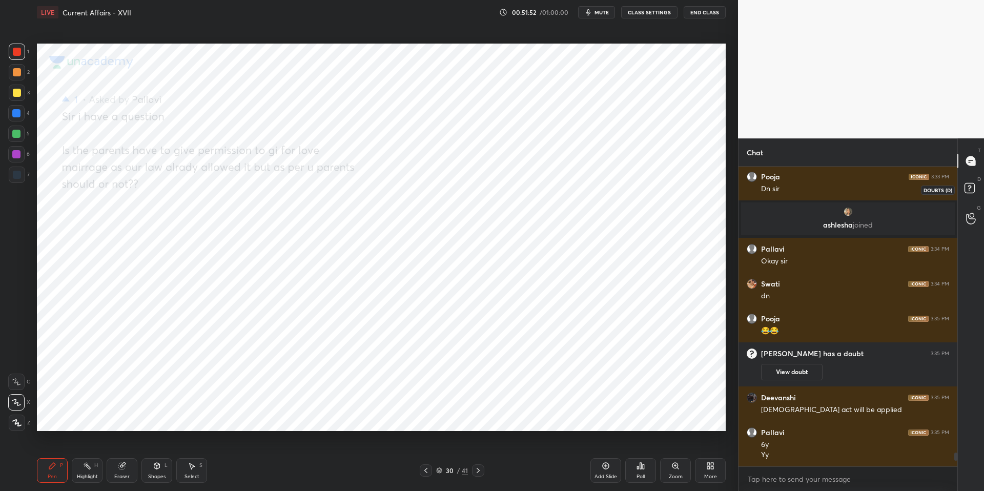
click at [973, 191] on rect at bounding box center [970, 189] width 10 height 10
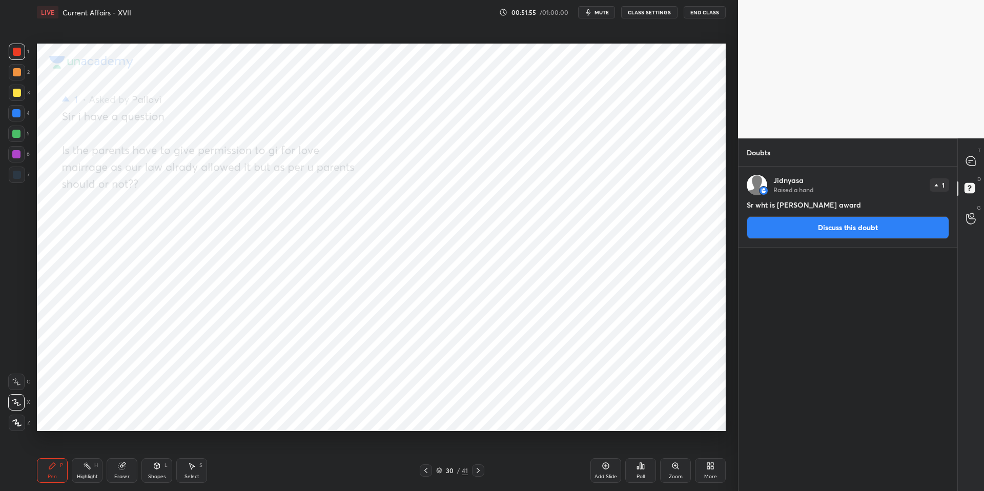
drag, startPoint x: 779, startPoint y: 207, endPoint x: 868, endPoint y: 205, distance: 89.2
click at [868, 205] on h4 "Sr wht is [PERSON_NAME] award" at bounding box center [848, 204] width 203 height 11
copy h4 "[PERSON_NAME] award"
click at [974, 165] on icon at bounding box center [970, 160] width 9 height 9
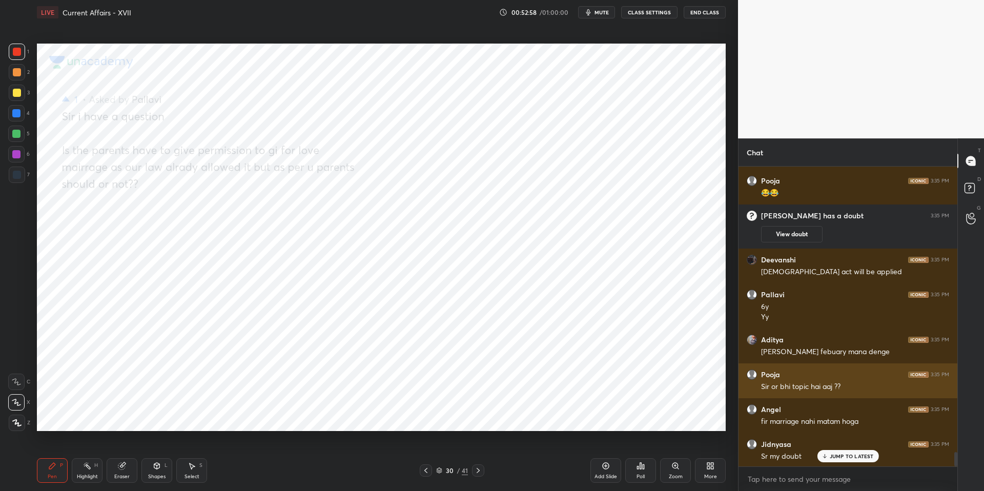
scroll to position [6079, 0]
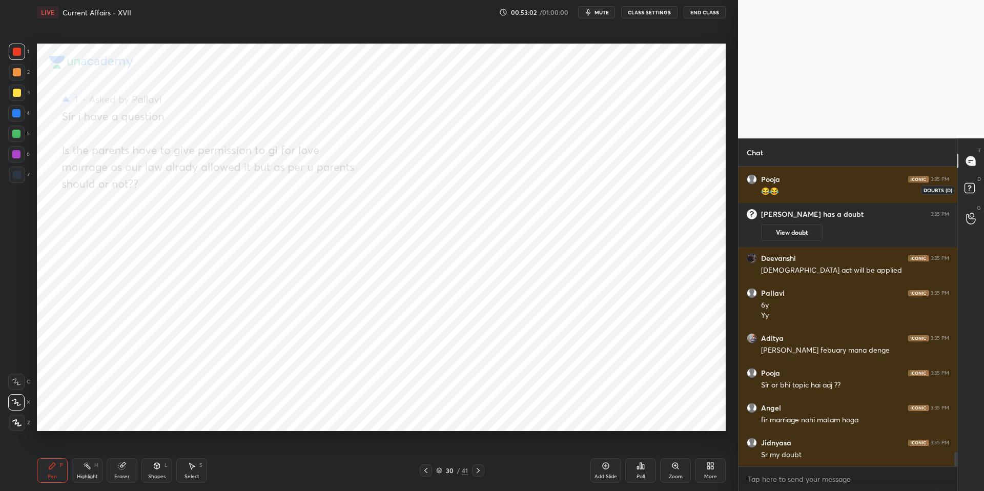
click at [973, 193] on rect at bounding box center [970, 189] width 10 height 10
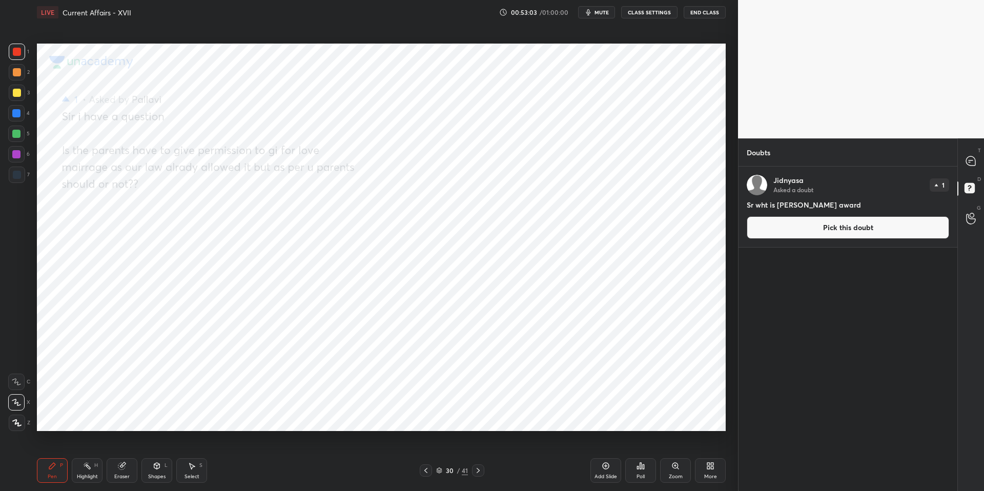
click at [820, 233] on button "Pick this doubt" at bounding box center [848, 227] width 203 height 23
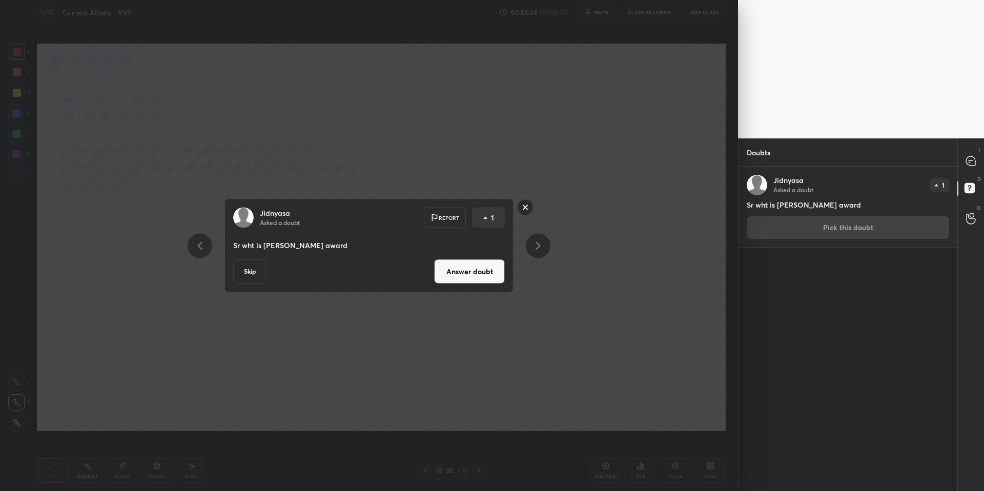
click at [458, 277] on button "Answer doubt" at bounding box center [469, 271] width 71 height 25
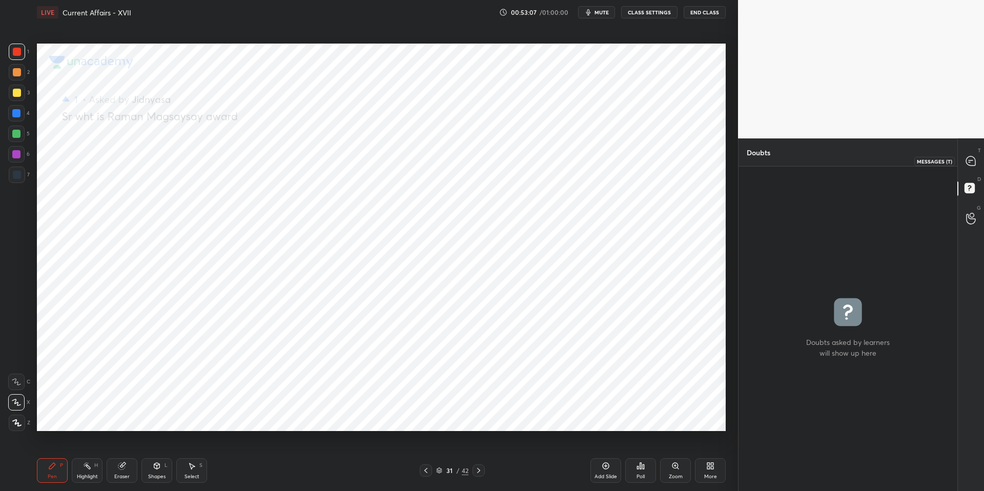
click at [977, 164] on div at bounding box center [971, 161] width 21 height 18
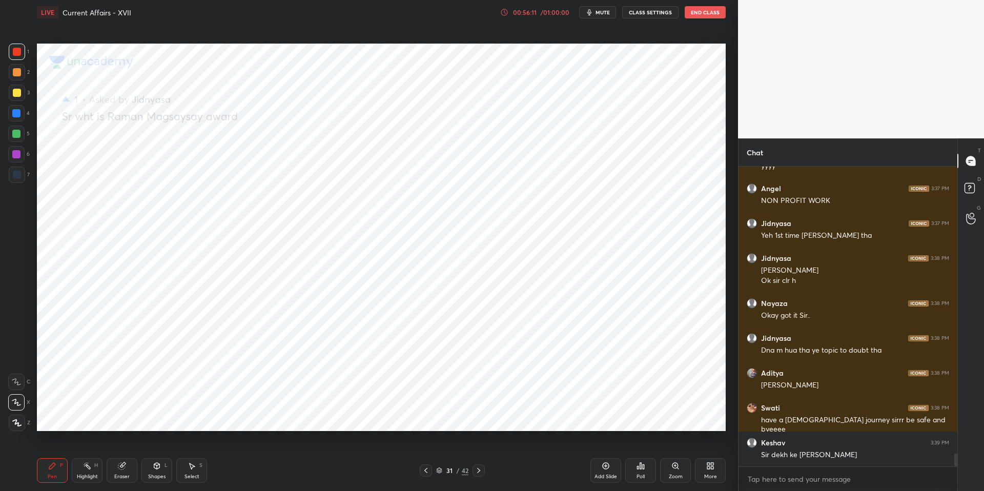
scroll to position [6753, 0]
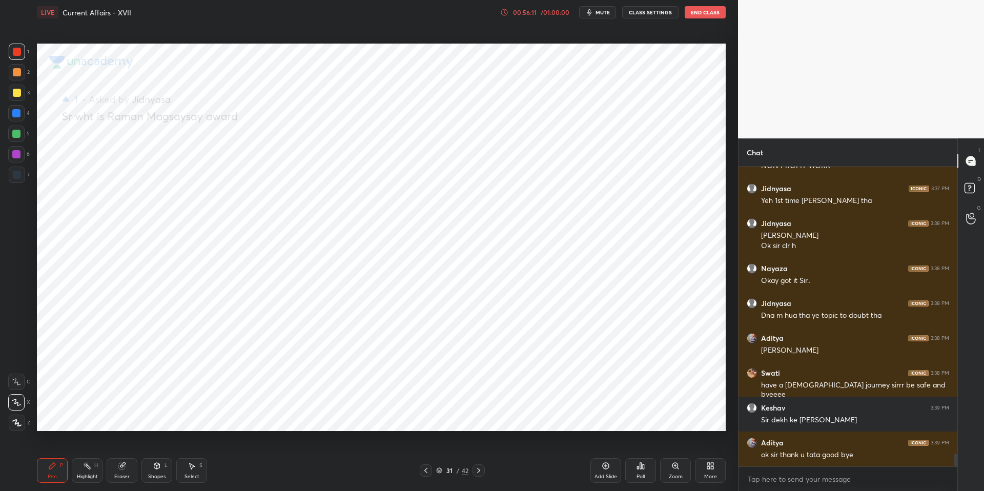
click at [602, 476] on div "Add Slide" at bounding box center [606, 476] width 23 height 5
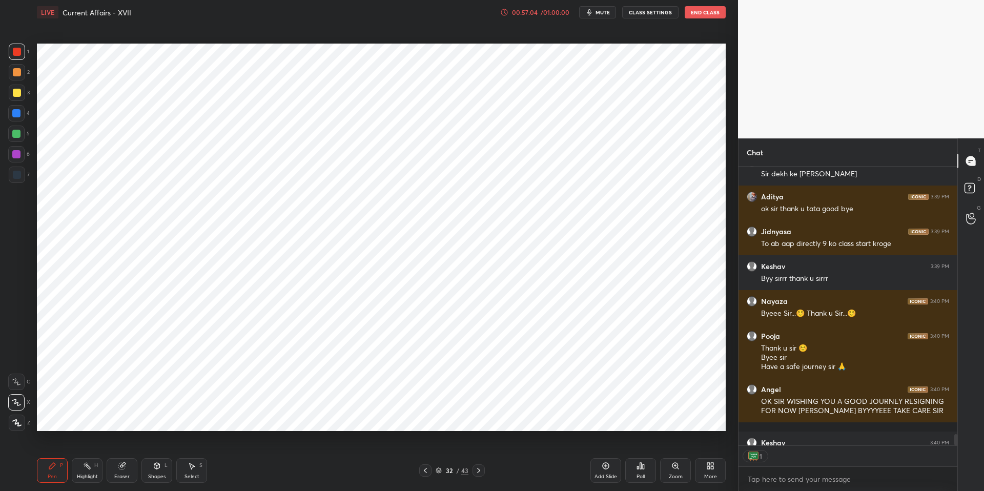
scroll to position [7055, 0]
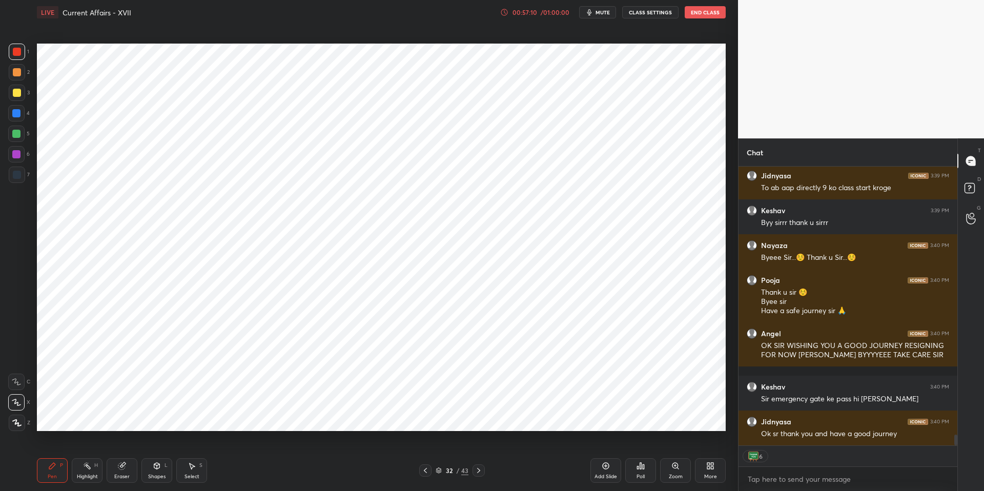
click at [700, 16] on button "End Class" at bounding box center [705, 12] width 41 height 12
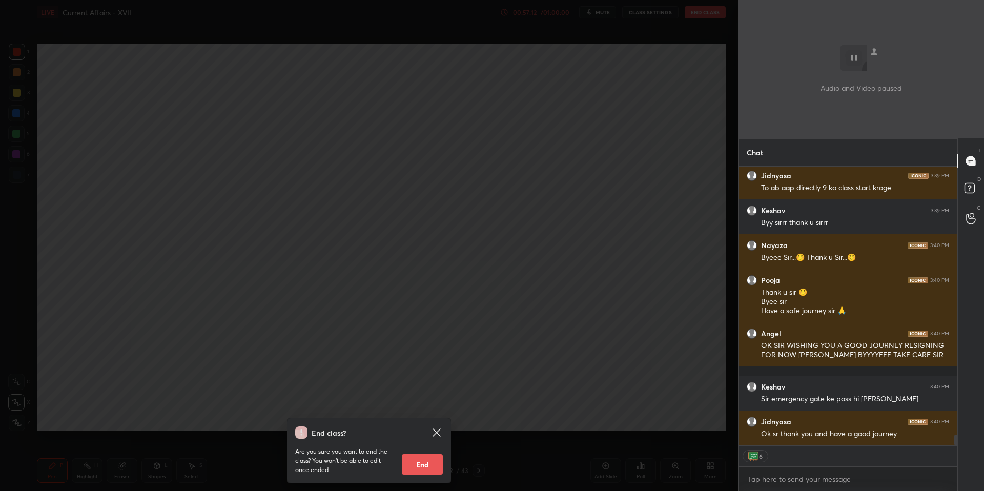
click at [428, 462] on button "End" at bounding box center [422, 464] width 41 height 21
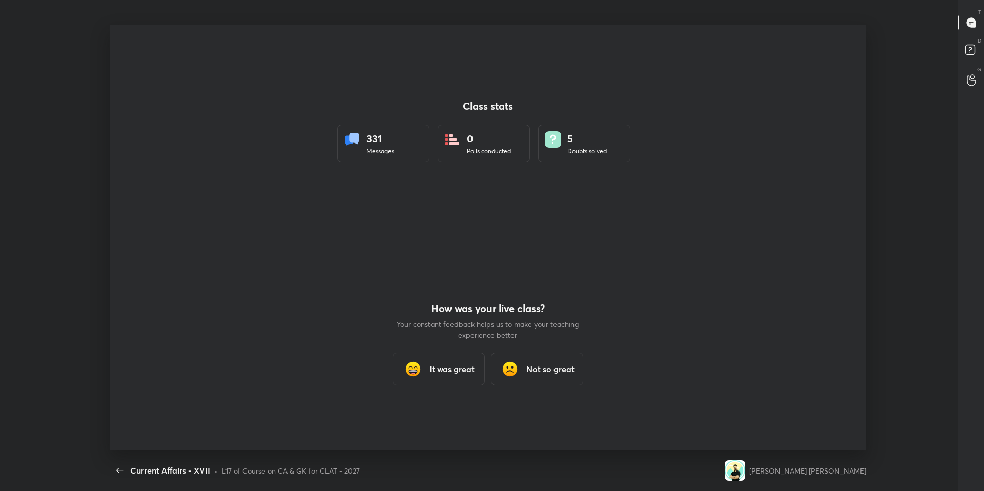
scroll to position [0, 0]
type textarea "x"
